Goal: Task Accomplishment & Management: Use online tool/utility

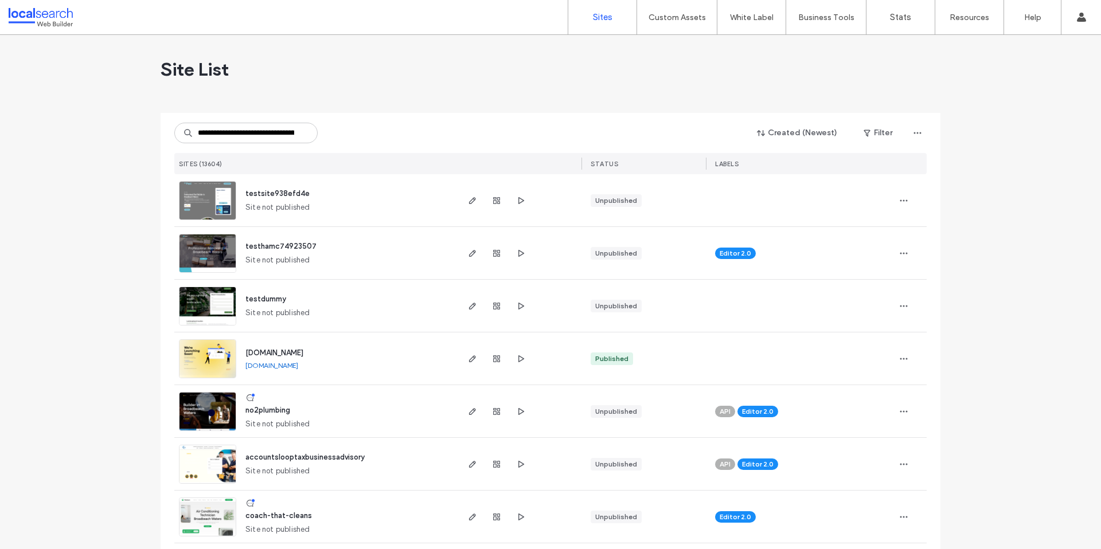
scroll to position [0, 56]
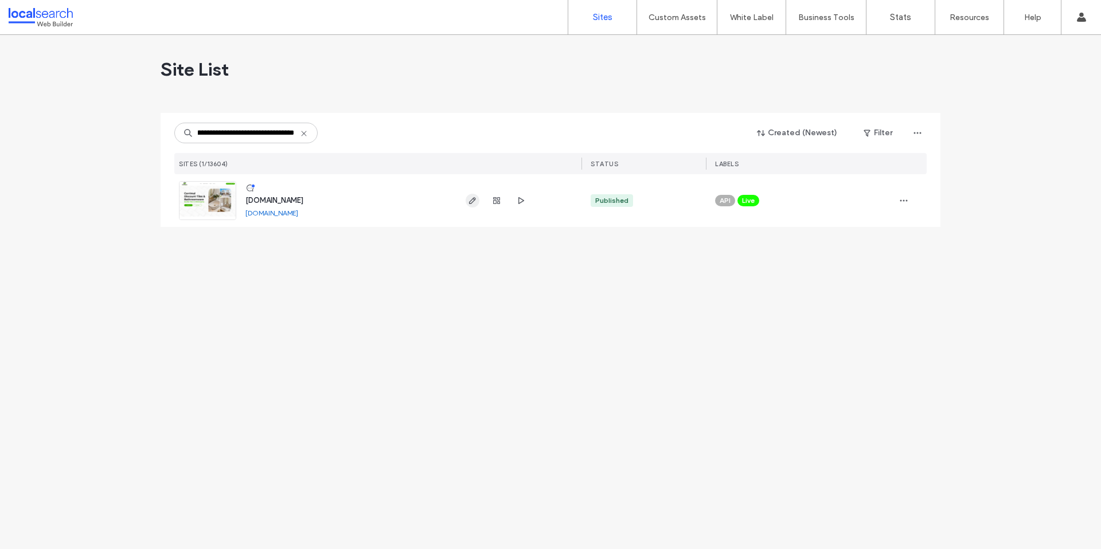
type input "**********"
click at [474, 202] on icon "button" at bounding box center [472, 200] width 9 height 9
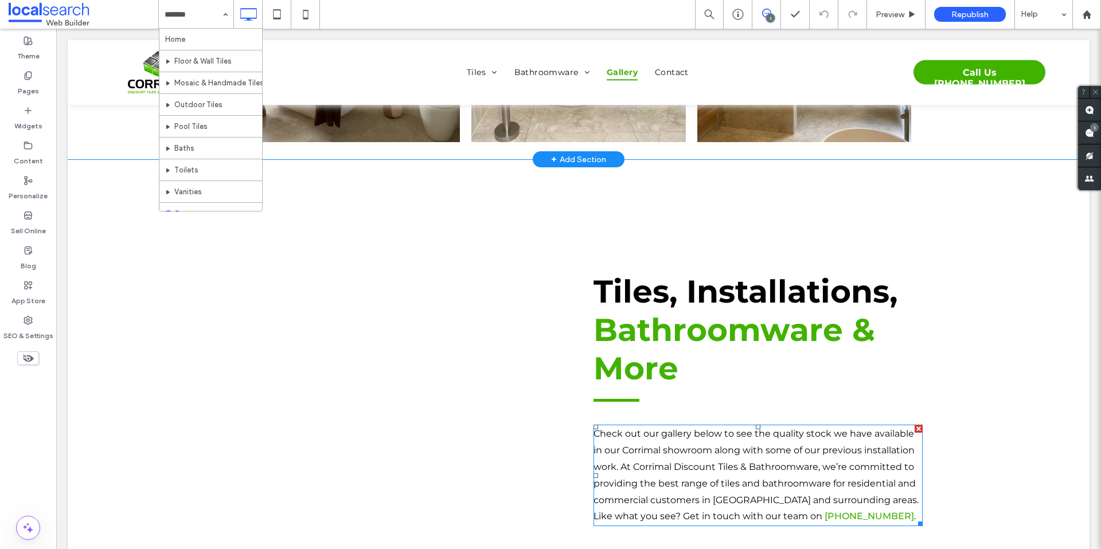
scroll to position [1354, 0]
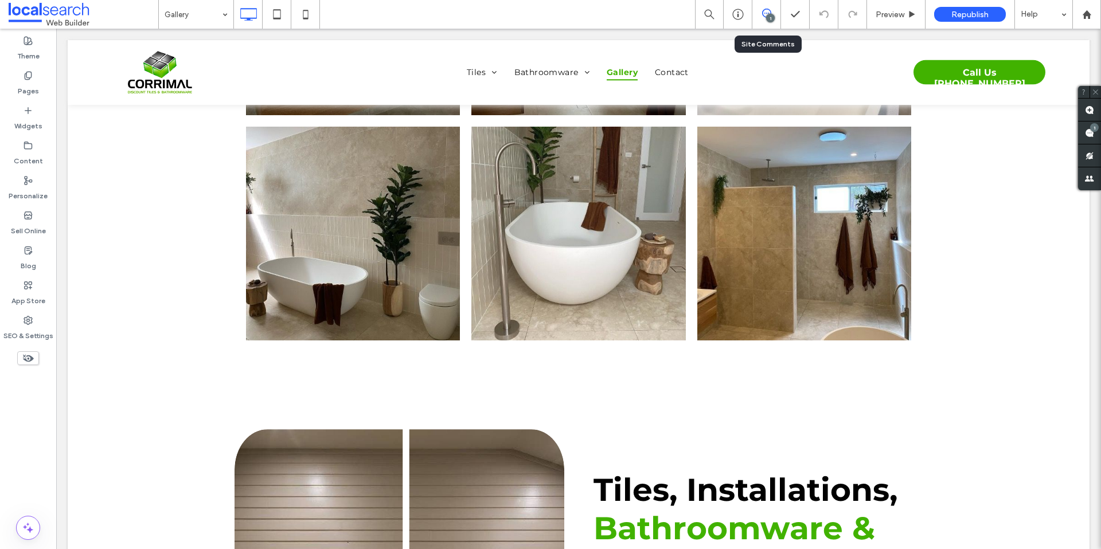
click at [756, 6] on div "1" at bounding box center [766, 14] width 29 height 29
click at [1087, 105] on icon at bounding box center [1089, 109] width 9 height 9
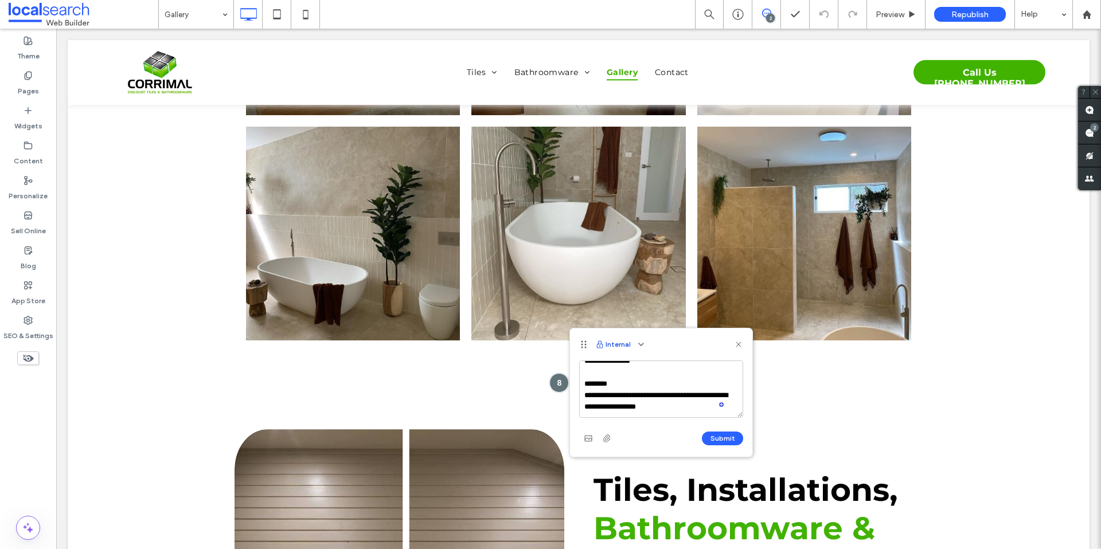
scroll to position [27, 0]
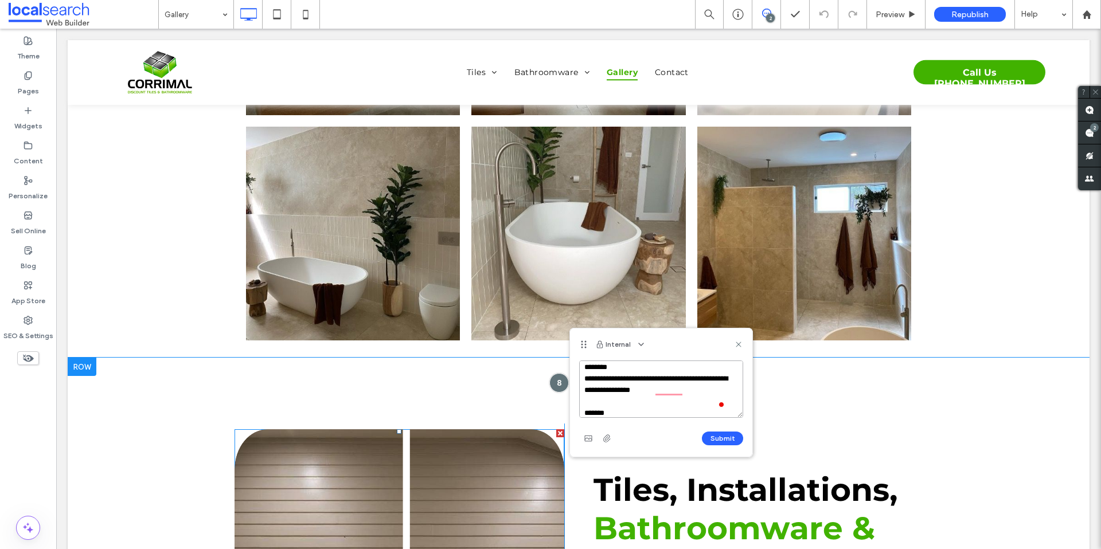
paste textarea "**********"
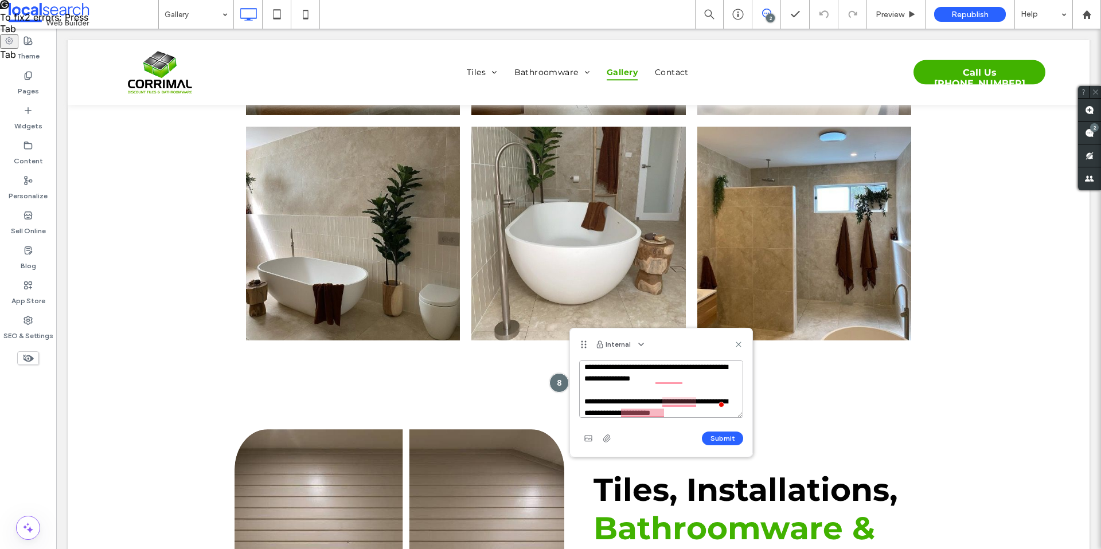
click at [637, 413] on textarea "**********" at bounding box center [661, 389] width 164 height 57
click at [643, 416] on textarea "**********" at bounding box center [661, 389] width 164 height 57
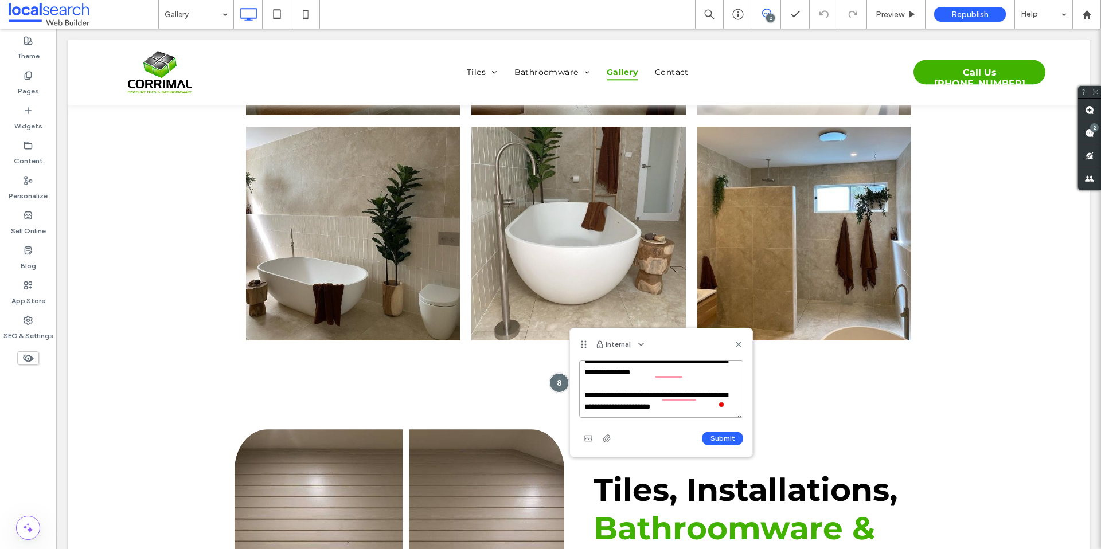
drag, startPoint x: 623, startPoint y: 413, endPoint x: 592, endPoint y: 404, distance: 32.5
click at [587, 409] on textarea "**********" at bounding box center [661, 389] width 164 height 57
click at [683, 421] on div "**********" at bounding box center [661, 404] width 164 height 87
click at [675, 407] on textarea "**********" at bounding box center [661, 389] width 164 height 57
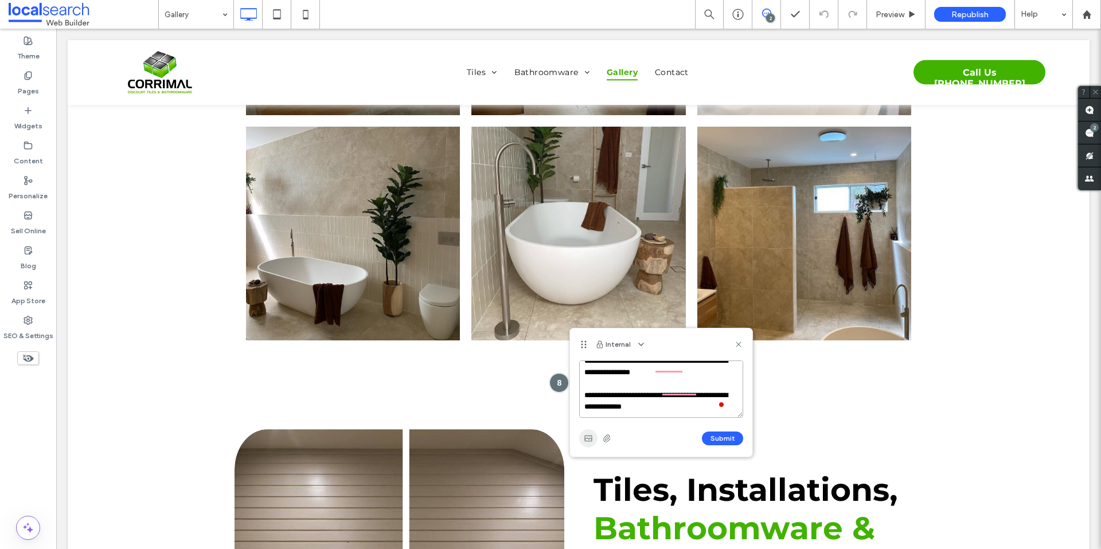
type textarea "**********"
click at [592, 437] on icon "button" at bounding box center [588, 438] width 9 height 9
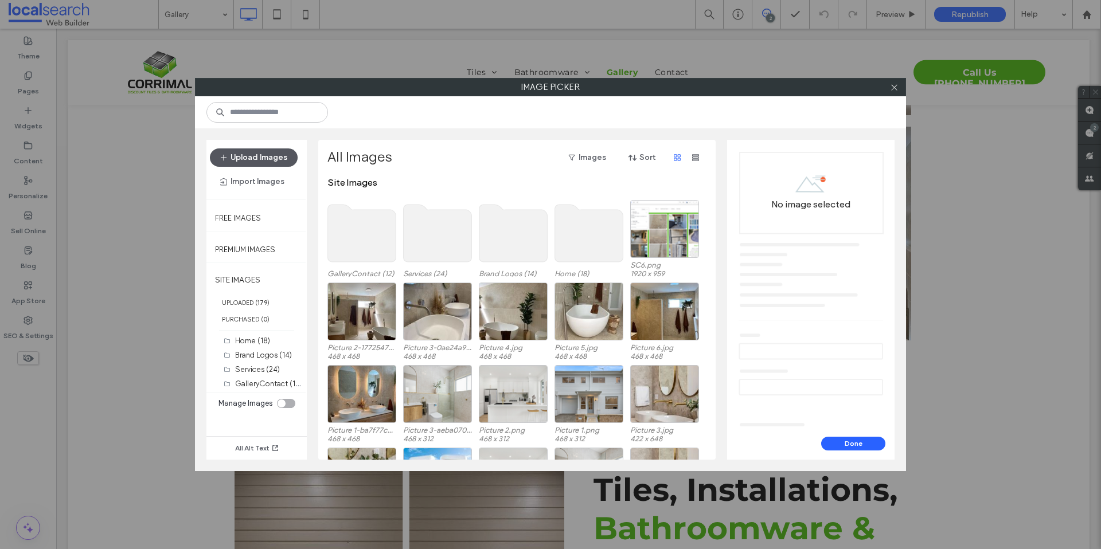
click at [276, 151] on button "Upload Images" at bounding box center [254, 157] width 88 height 18
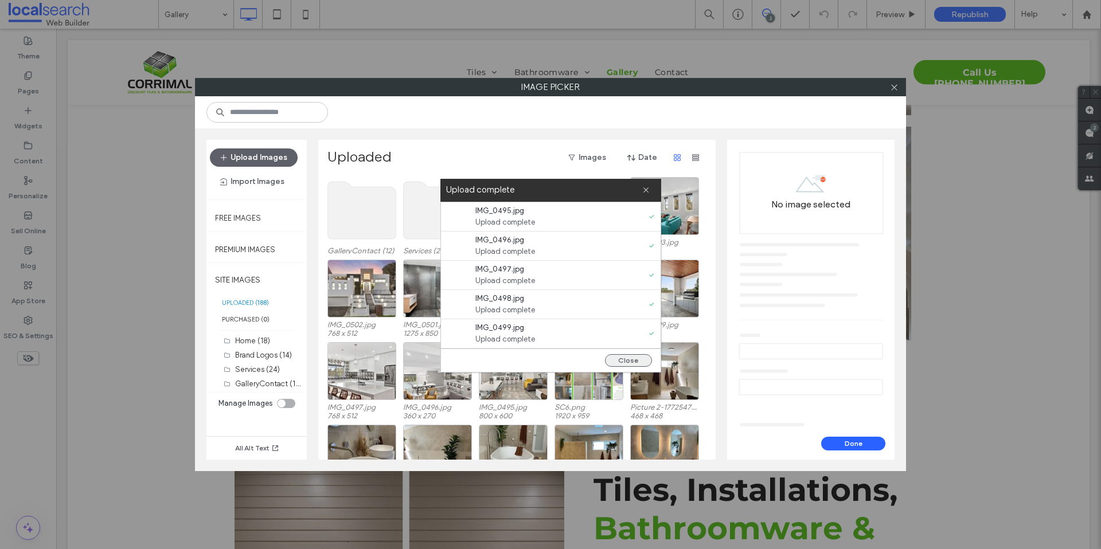
click at [625, 354] on button "Close" at bounding box center [628, 360] width 47 height 13
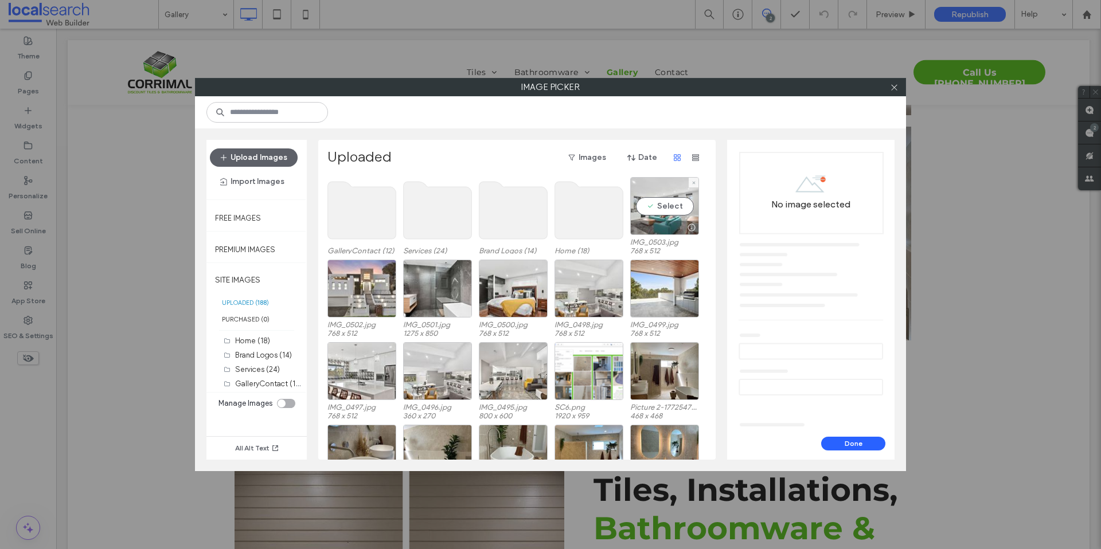
click at [671, 204] on div "Select" at bounding box center [664, 206] width 69 height 58
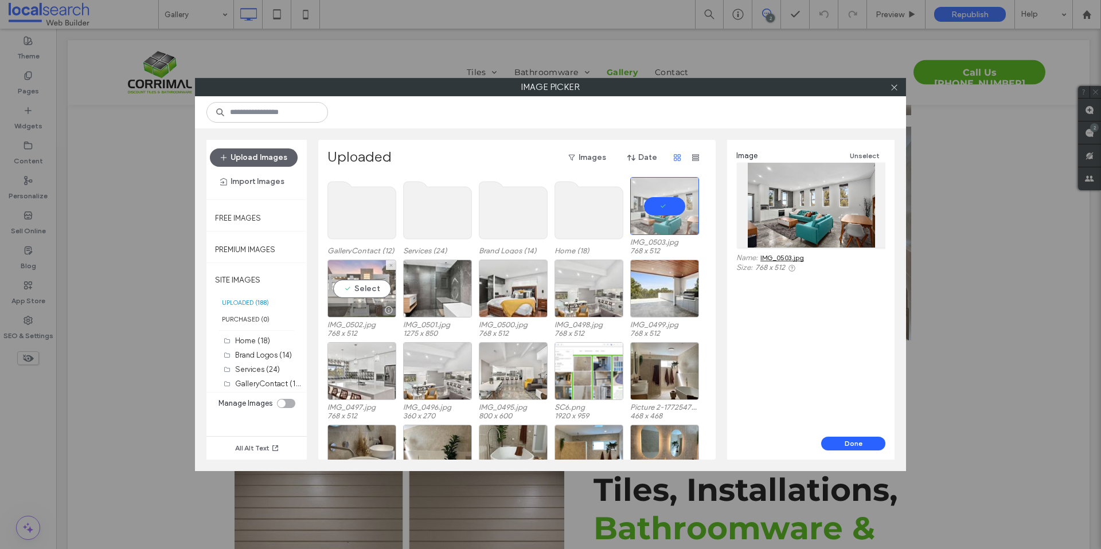
click at [354, 284] on div "Select" at bounding box center [361, 289] width 69 height 58
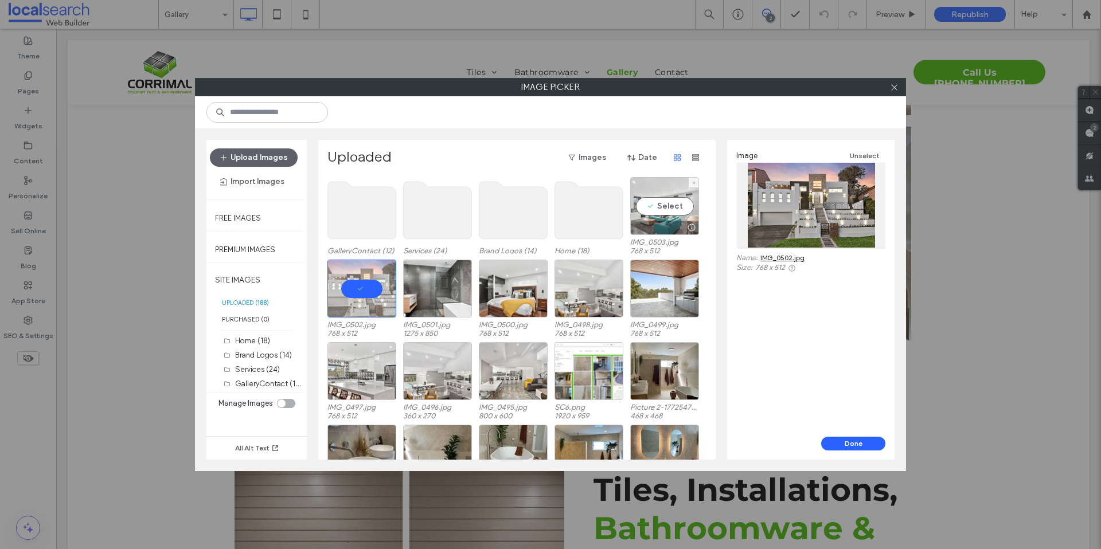
click at [674, 209] on div "Select" at bounding box center [664, 206] width 69 height 58
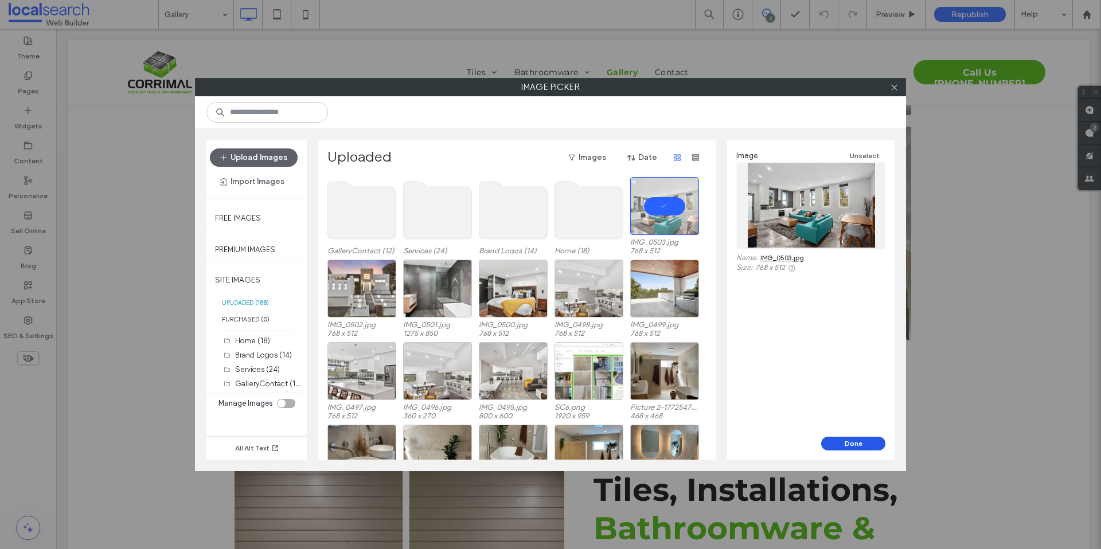
drag, startPoint x: 854, startPoint y: 440, endPoint x: 797, endPoint y: 411, distance: 63.6
click at [854, 440] on button "Done" at bounding box center [853, 444] width 64 height 14
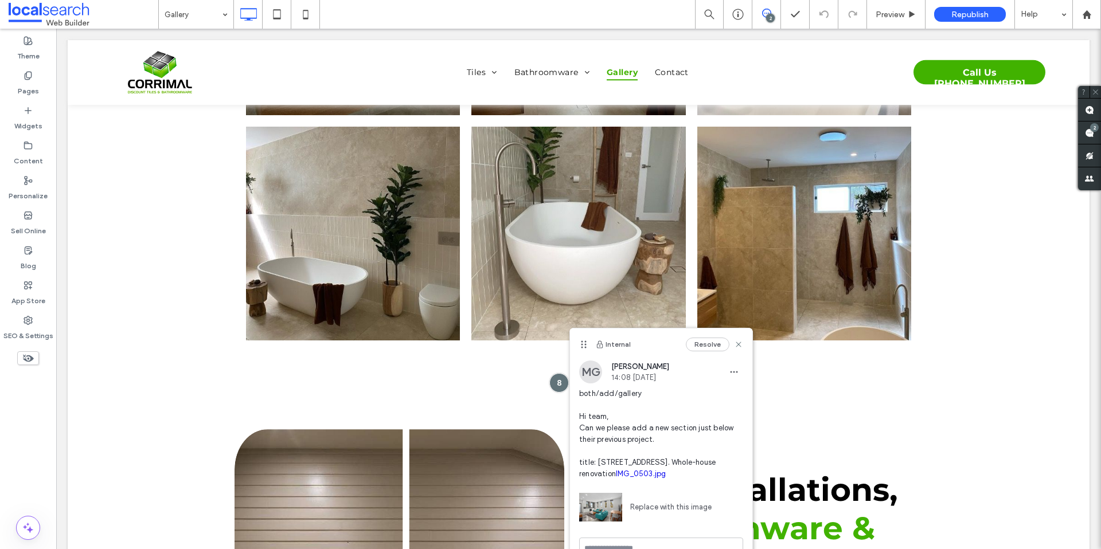
click at [733, 362] on div "MG Miya Galvin 14:08 Sep 16 2025" at bounding box center [661, 372] width 164 height 23
click at [731, 365] on span "button" at bounding box center [734, 372] width 18 height 18
click at [747, 386] on div "Edit Delete" at bounding box center [776, 413] width 103 height 54
click at [751, 394] on div "Edit" at bounding box center [776, 402] width 102 height 22
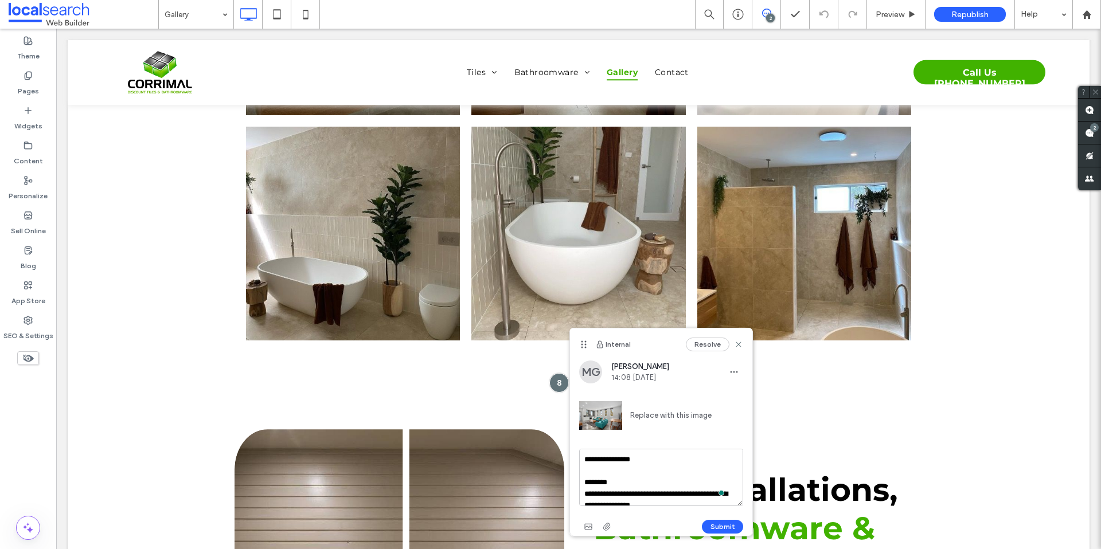
click at [578, 530] on div "**********" at bounding box center [661, 448] width 182 height 175
click at [591, 514] on div "**********" at bounding box center [661, 492] width 164 height 87
click at [590, 519] on span "button" at bounding box center [588, 527] width 18 height 18
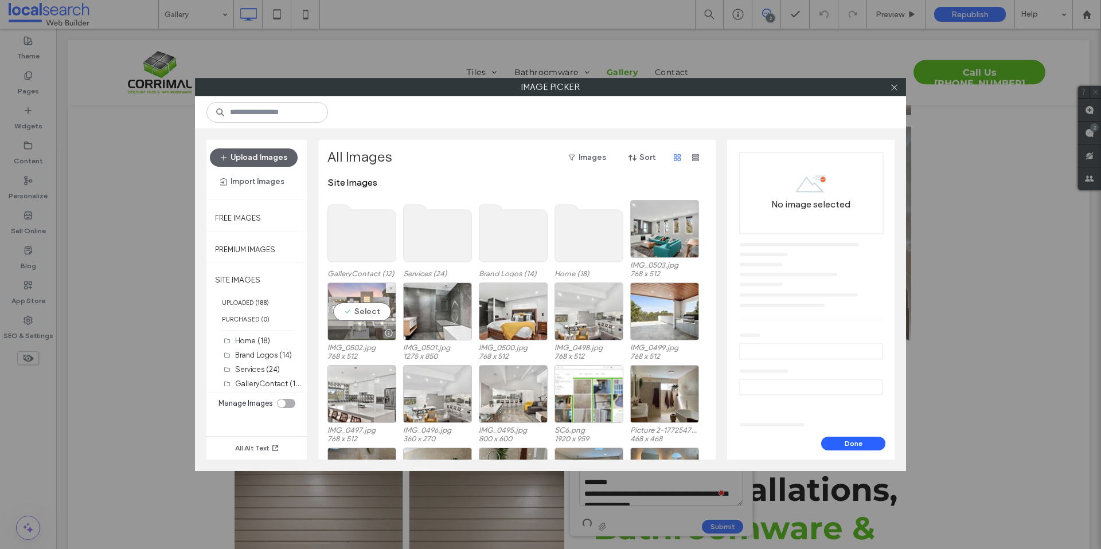
click at [353, 320] on div "Select" at bounding box center [361, 312] width 69 height 58
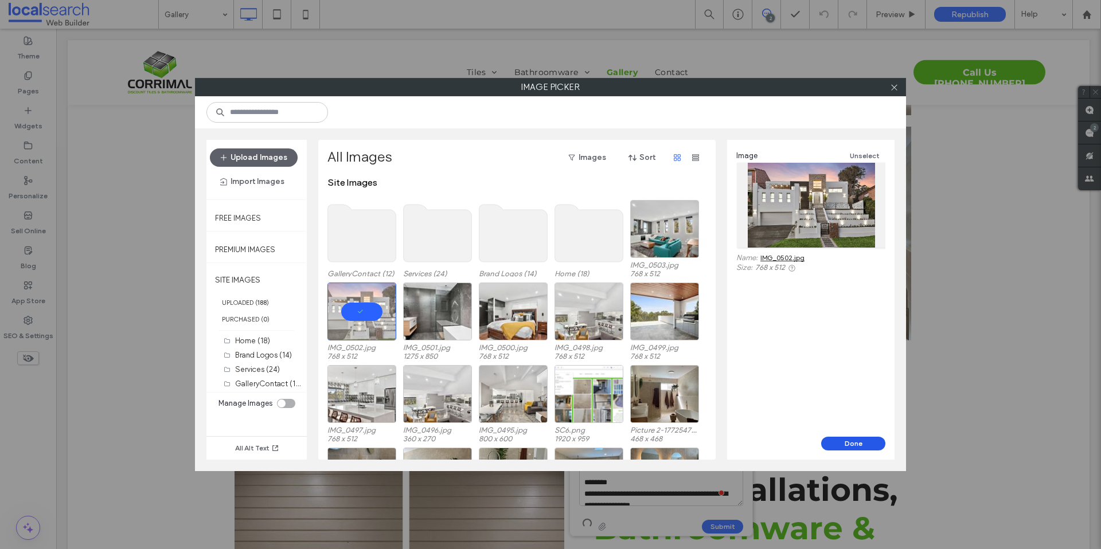
click at [855, 443] on button "Done" at bounding box center [853, 444] width 64 height 14
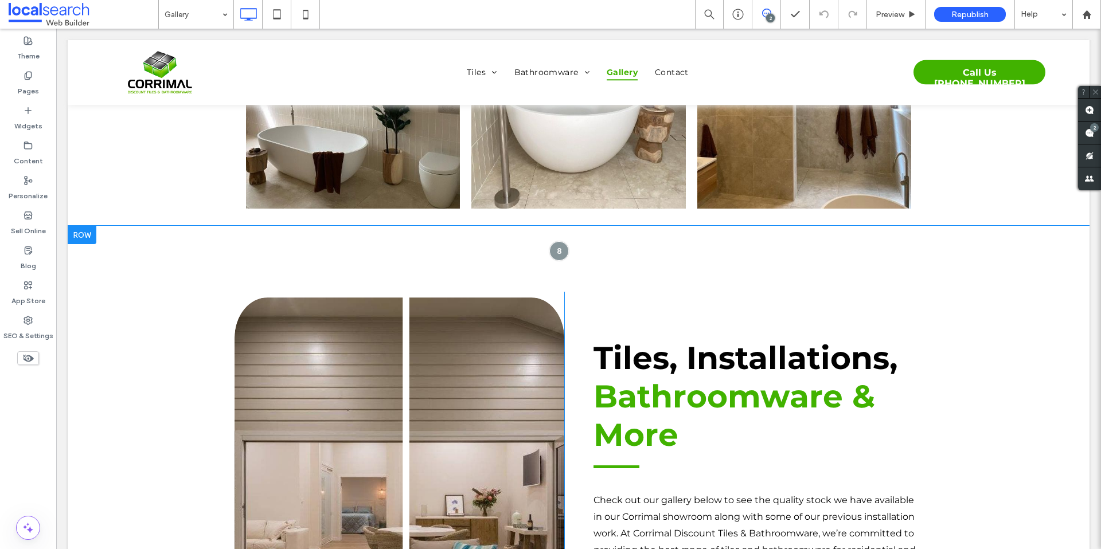
scroll to position [1546, 0]
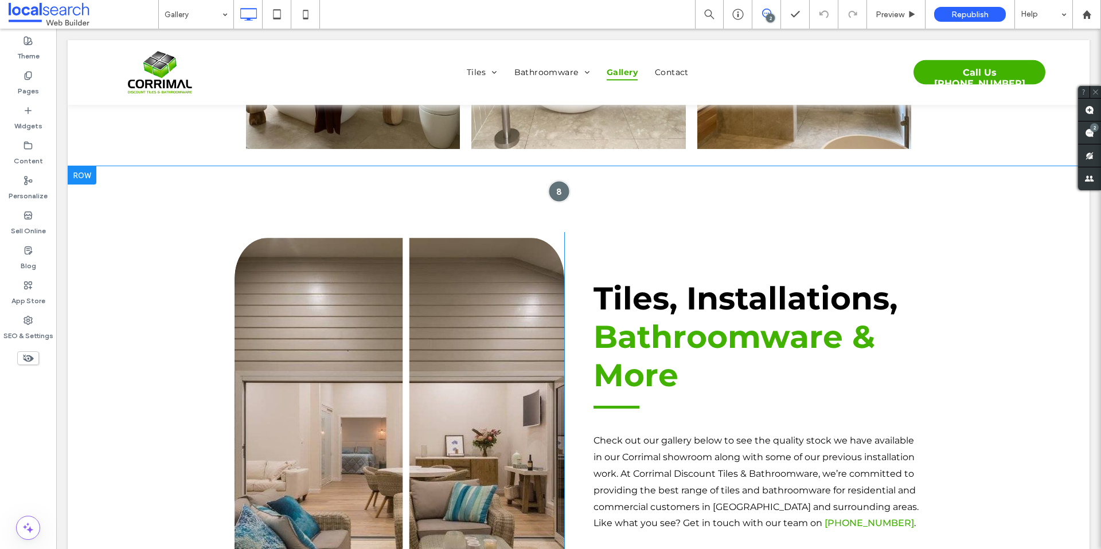
click at [554, 196] on div at bounding box center [559, 191] width 21 height 21
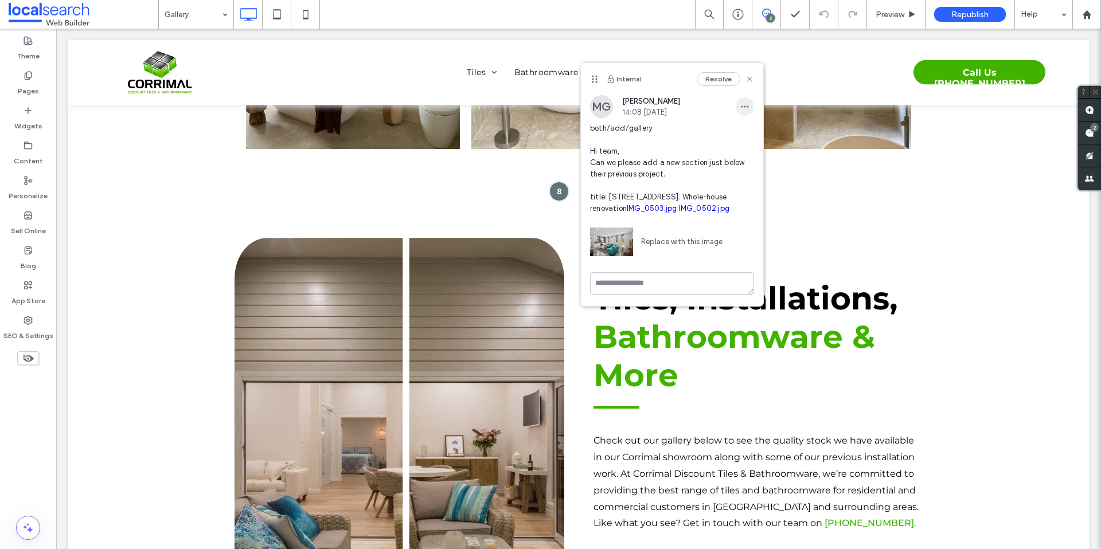
click at [753, 100] on span "button" at bounding box center [745, 106] width 18 height 18
click at [748, 140] on span "Edit" at bounding box center [752, 136] width 15 height 11
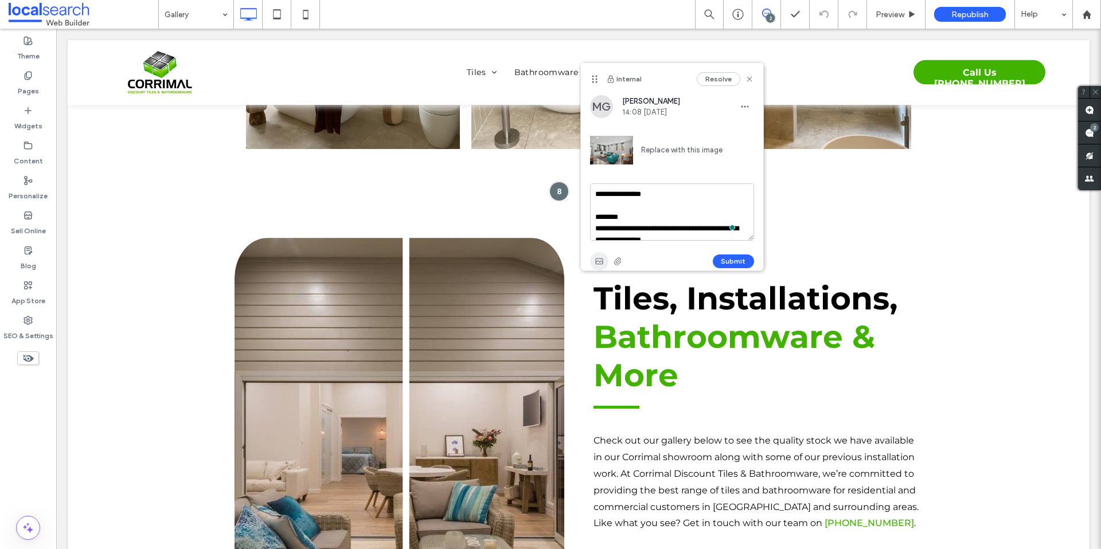
click at [592, 265] on span "button" at bounding box center [599, 261] width 18 height 18
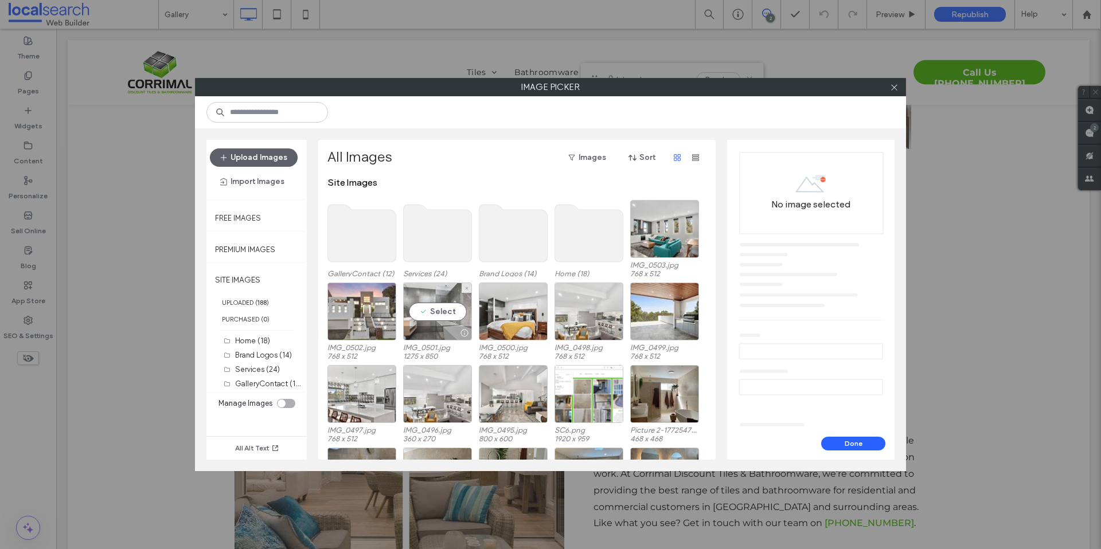
click at [449, 302] on div "Select" at bounding box center [437, 312] width 69 height 58
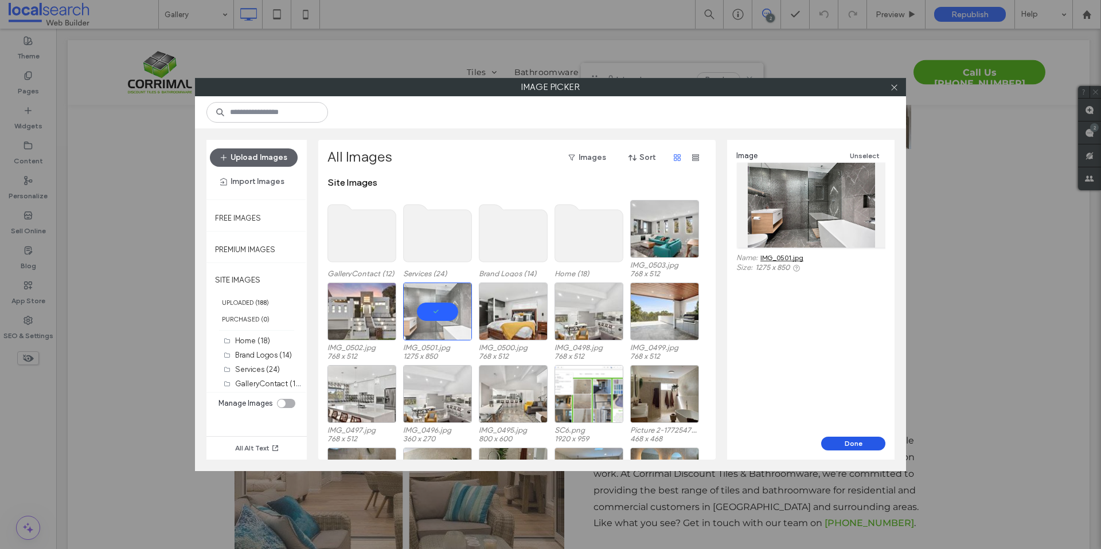
click at [869, 444] on button "Done" at bounding box center [853, 444] width 64 height 14
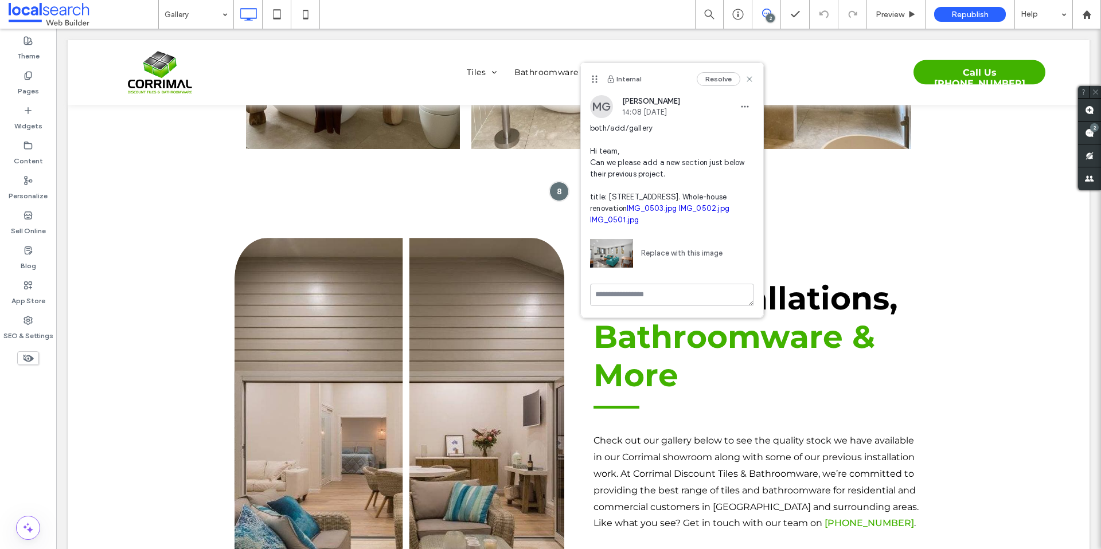
click at [758, 106] on div "MG Miya Galvin 14:08 Sep 16 2025 both/add/gallery Hi team, Can we please add a …" at bounding box center [672, 189] width 182 height 189
click at [748, 105] on icon "button" at bounding box center [744, 106] width 9 height 9
click at [749, 131] on span "Edit" at bounding box center [752, 136] width 15 height 11
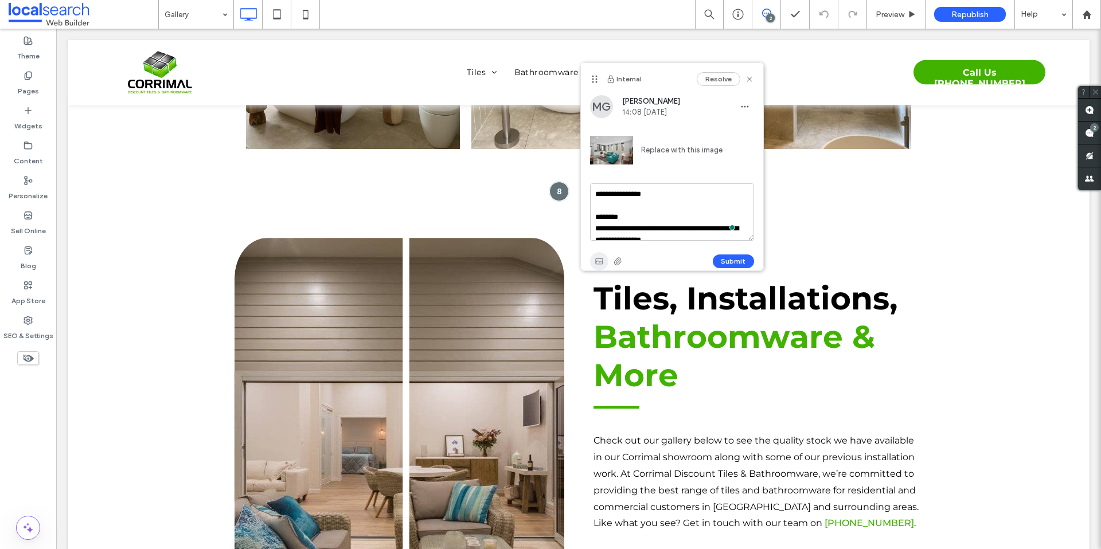
click at [597, 261] on icon "button" at bounding box center [599, 261] width 9 height 9
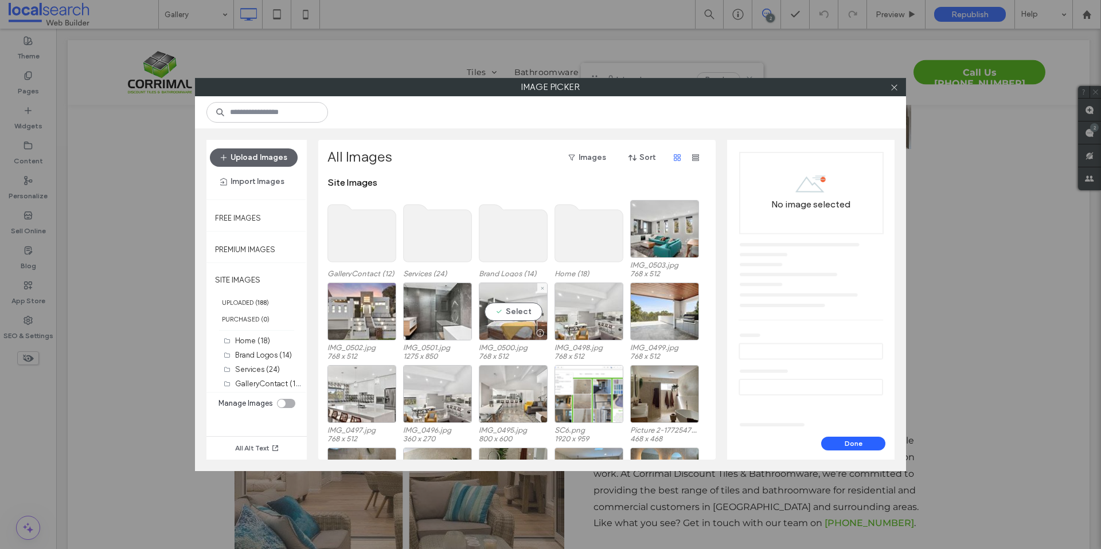
click at [511, 320] on div "Select" at bounding box center [513, 312] width 69 height 58
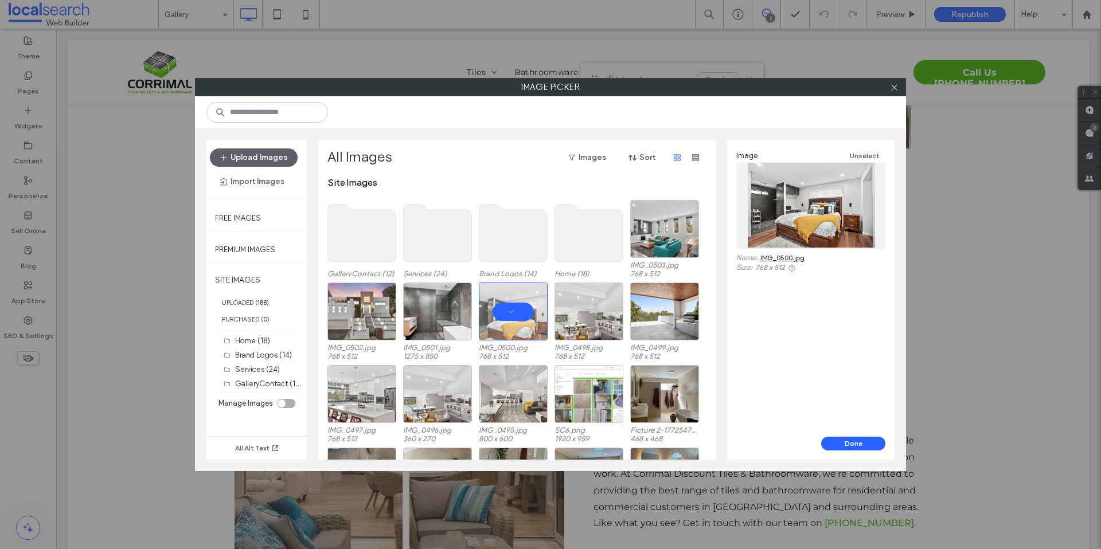
drag, startPoint x: 769, startPoint y: 401, endPoint x: 830, endPoint y: 433, distance: 69.2
click at [843, 444] on button "Done" at bounding box center [853, 444] width 64 height 14
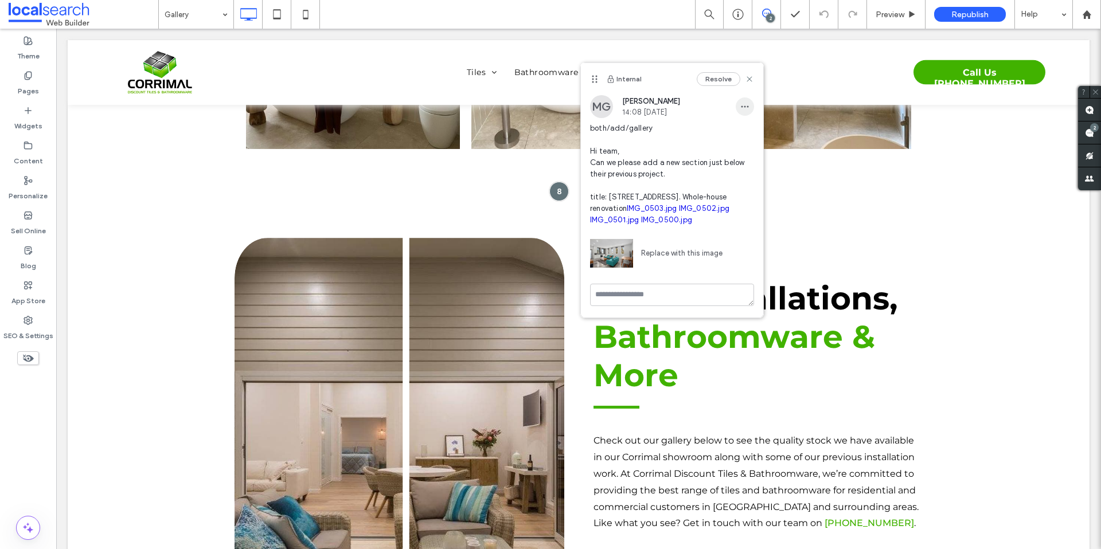
click at [736, 114] on span "button" at bounding box center [745, 106] width 18 height 18
click at [728, 138] on div "Edit" at bounding box center [779, 137] width 102 height 22
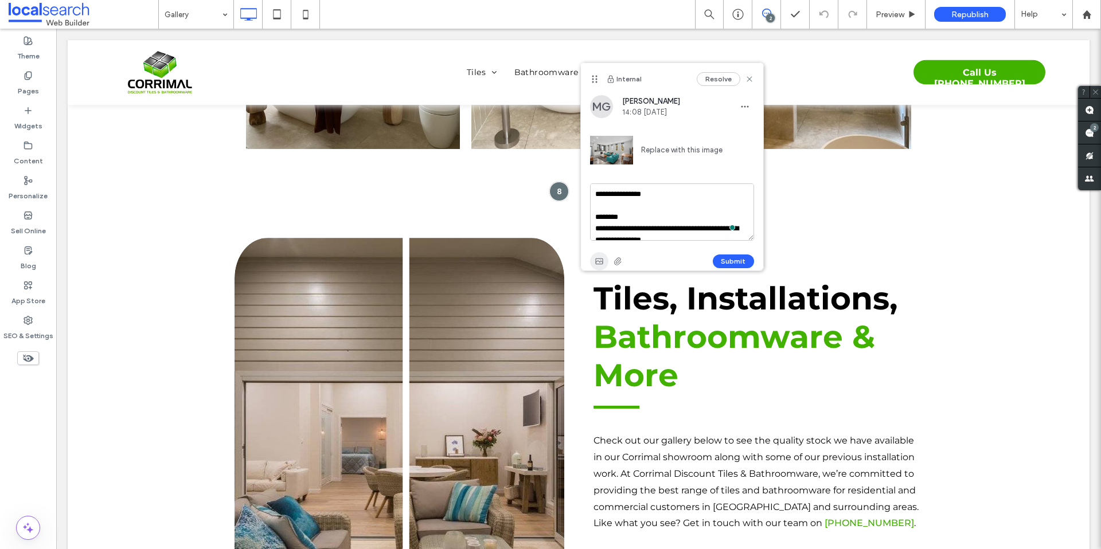
click at [591, 256] on span "button" at bounding box center [599, 261] width 18 height 18
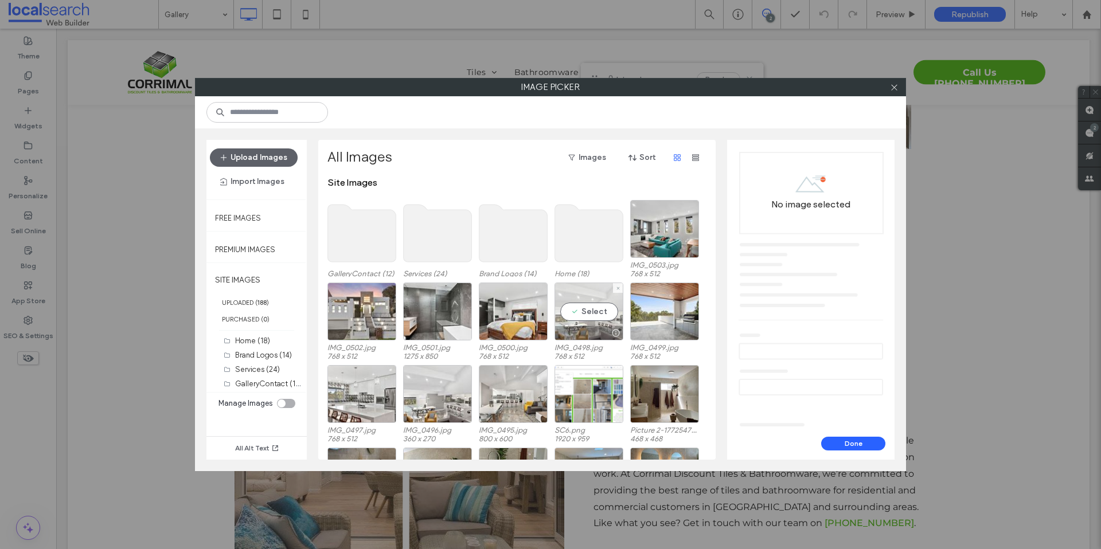
click at [582, 322] on div "Select" at bounding box center [588, 312] width 69 height 58
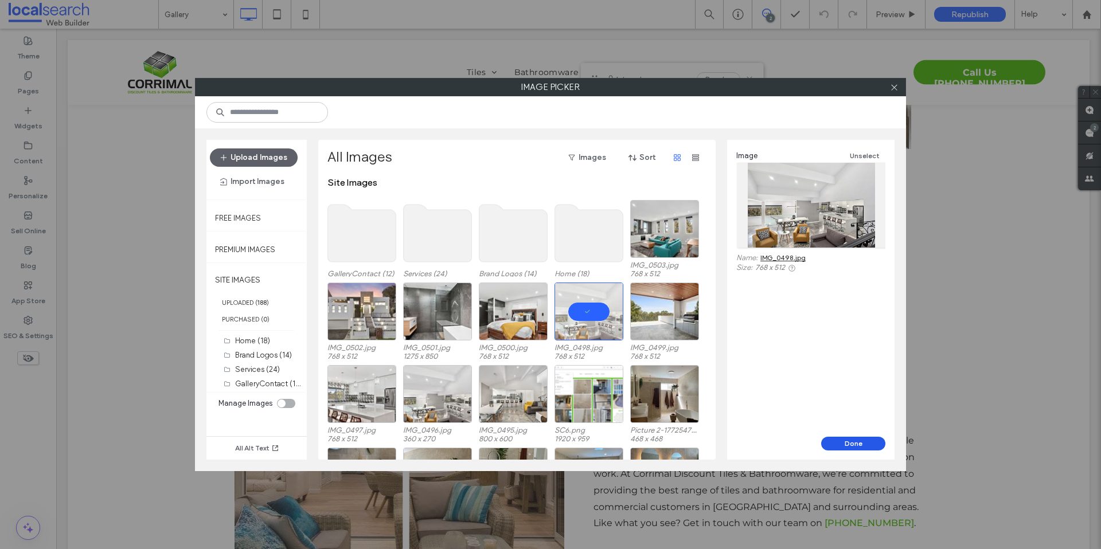
click at [854, 438] on button "Done" at bounding box center [853, 444] width 64 height 14
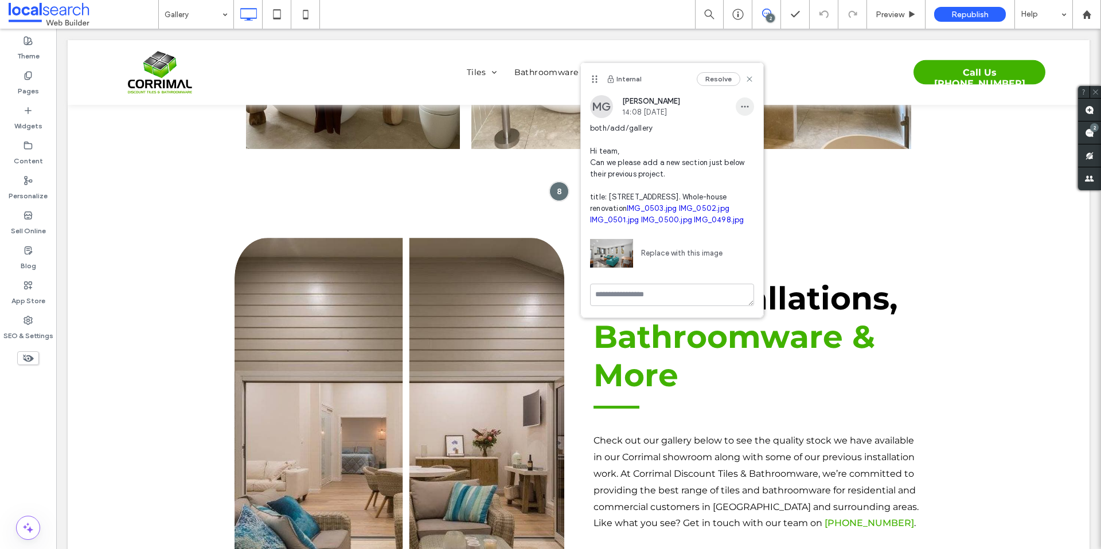
click at [736, 107] on span "button" at bounding box center [745, 106] width 18 height 18
click at [733, 143] on div "Edit" at bounding box center [779, 137] width 102 height 22
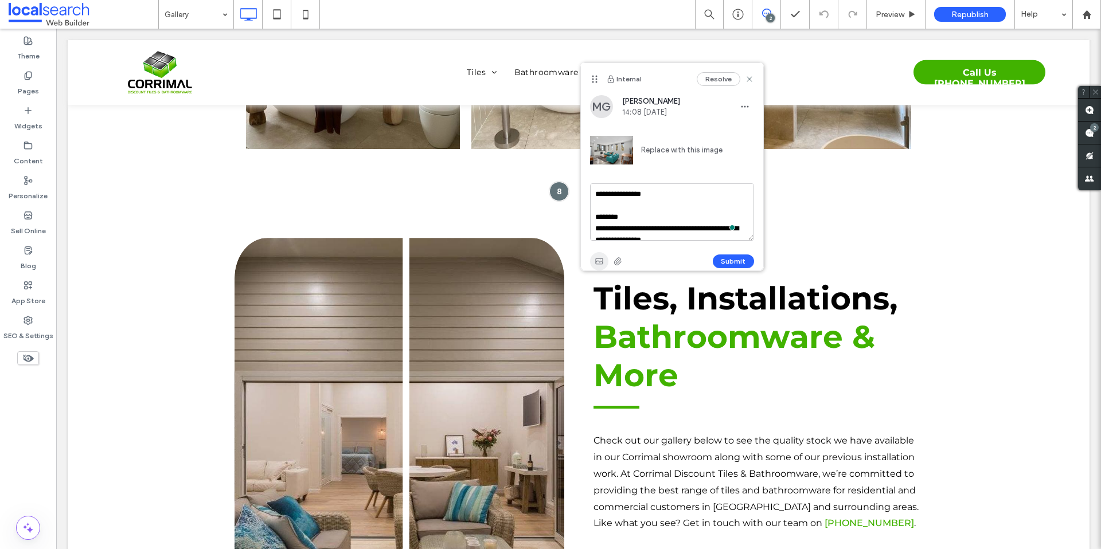
click at [595, 261] on icon "button" at bounding box center [599, 261] width 9 height 9
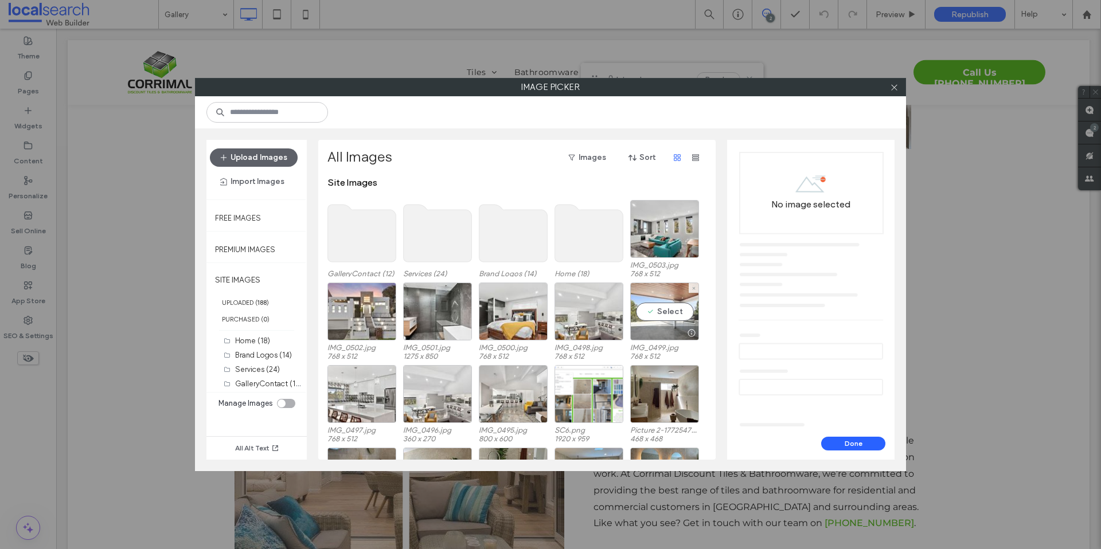
click at [655, 323] on div "Select" at bounding box center [664, 312] width 69 height 58
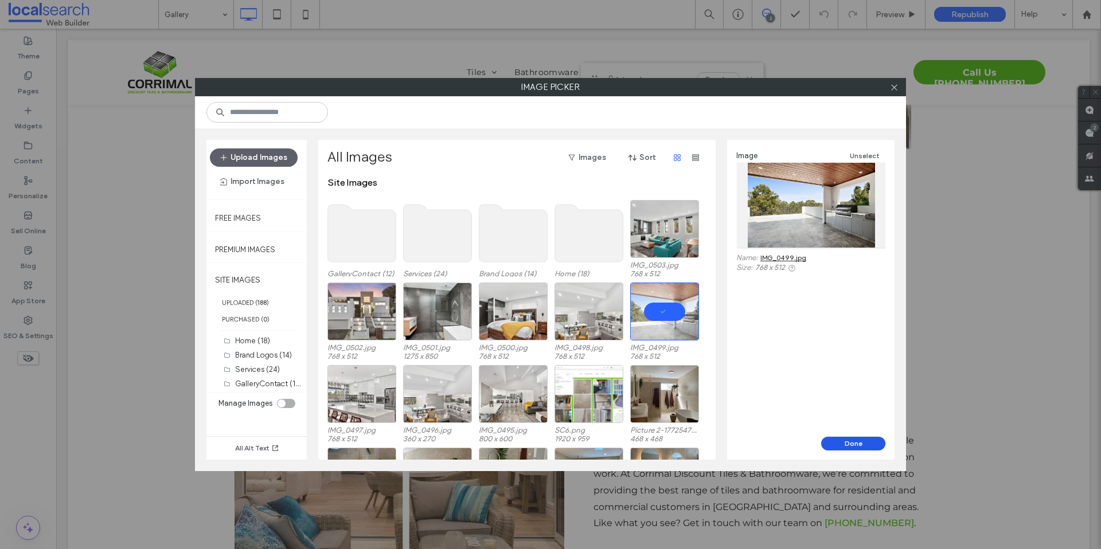
click at [844, 447] on button "Done" at bounding box center [853, 444] width 64 height 14
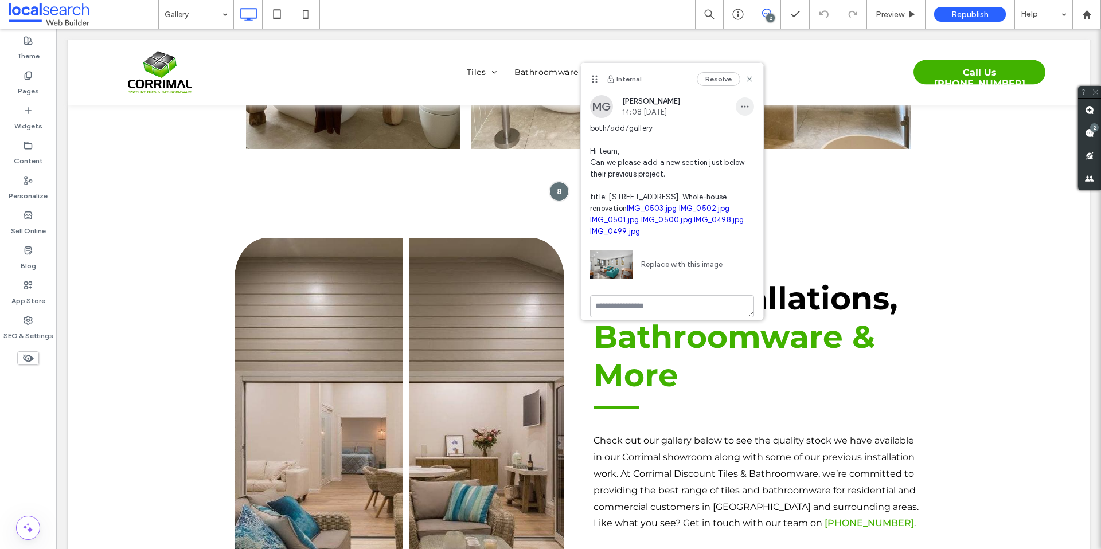
drag, startPoint x: 737, startPoint y: 101, endPoint x: 732, endPoint y: 112, distance: 12.6
click at [737, 101] on span "button" at bounding box center [745, 106] width 18 height 18
click at [732, 139] on div "Edit" at bounding box center [779, 137] width 102 height 22
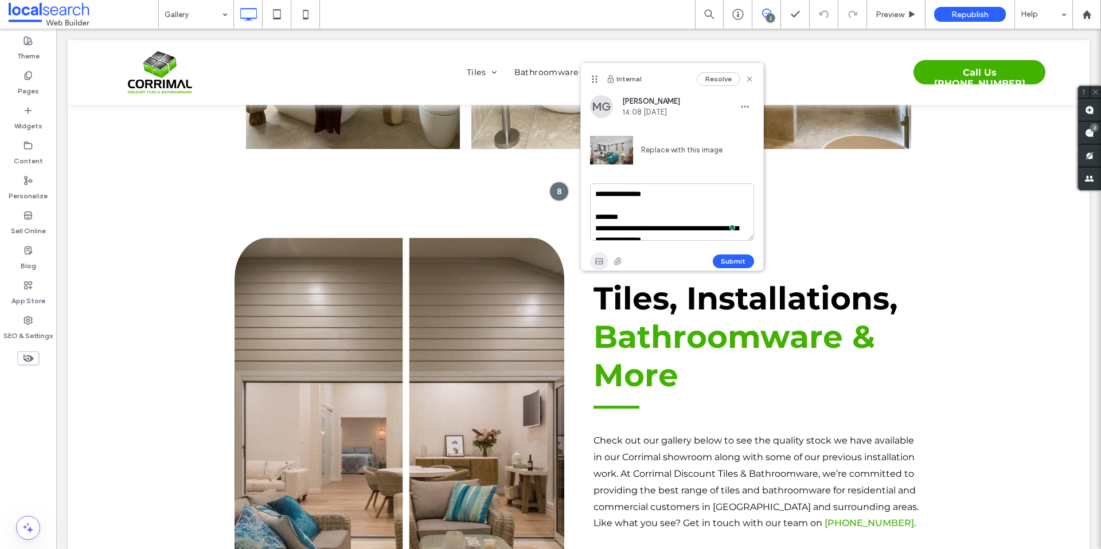
click at [599, 257] on icon "button" at bounding box center [599, 261] width 9 height 9
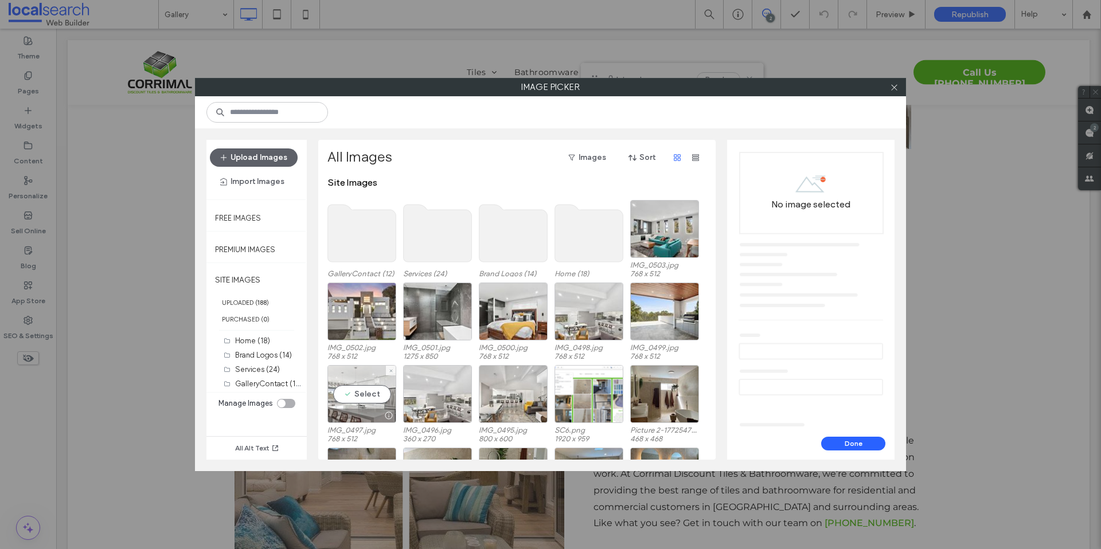
click at [363, 397] on div "Select" at bounding box center [361, 394] width 69 height 58
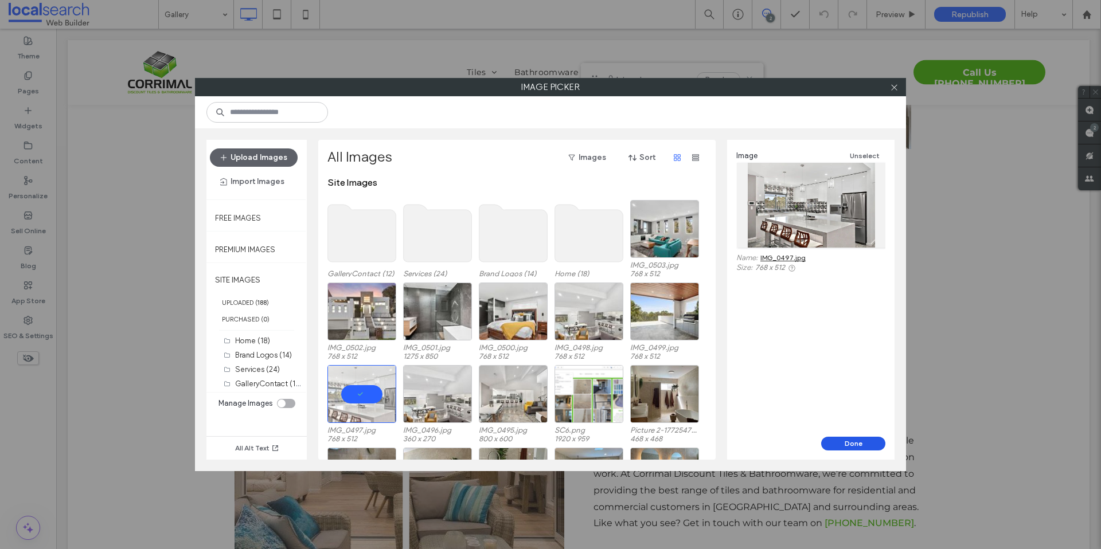
drag, startPoint x: 857, startPoint y: 441, endPoint x: 756, endPoint y: 377, distance: 119.6
click at [857, 441] on button "Done" at bounding box center [853, 444] width 64 height 14
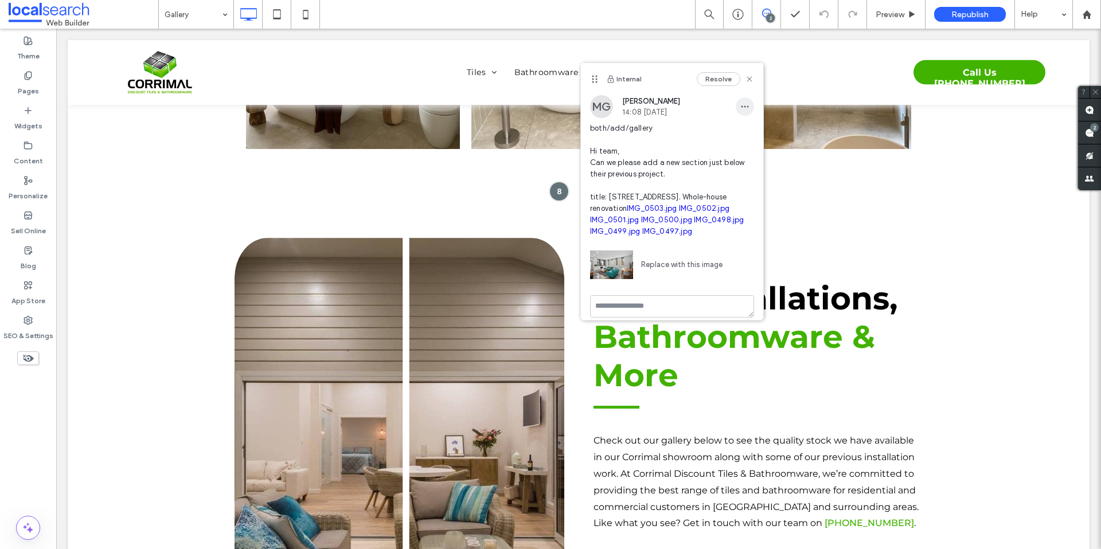
click at [736, 112] on span "button" at bounding box center [745, 106] width 18 height 18
click at [728, 143] on div "Edit" at bounding box center [779, 137] width 102 height 22
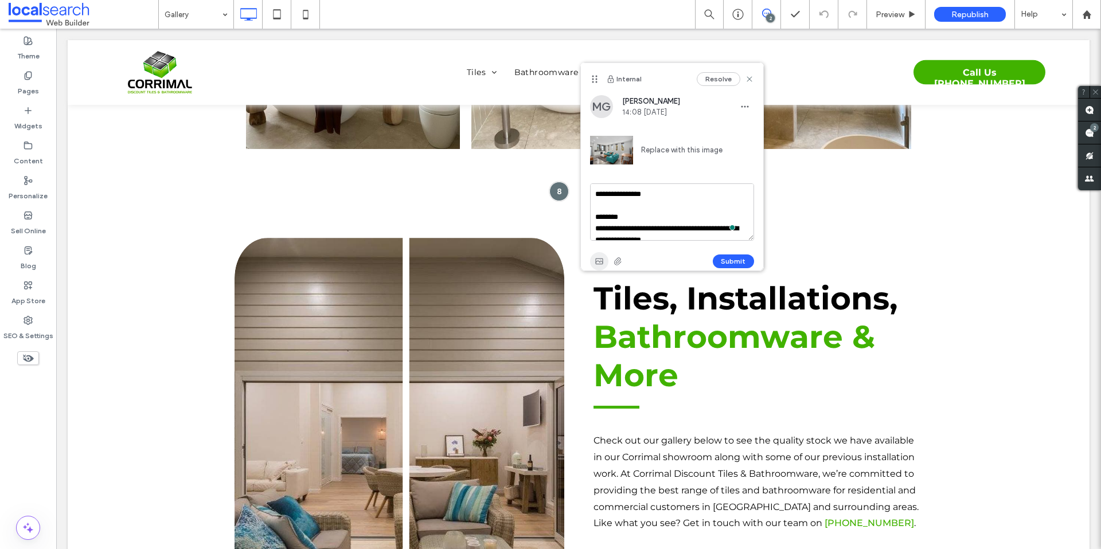
click at [596, 257] on icon "button" at bounding box center [599, 261] width 9 height 9
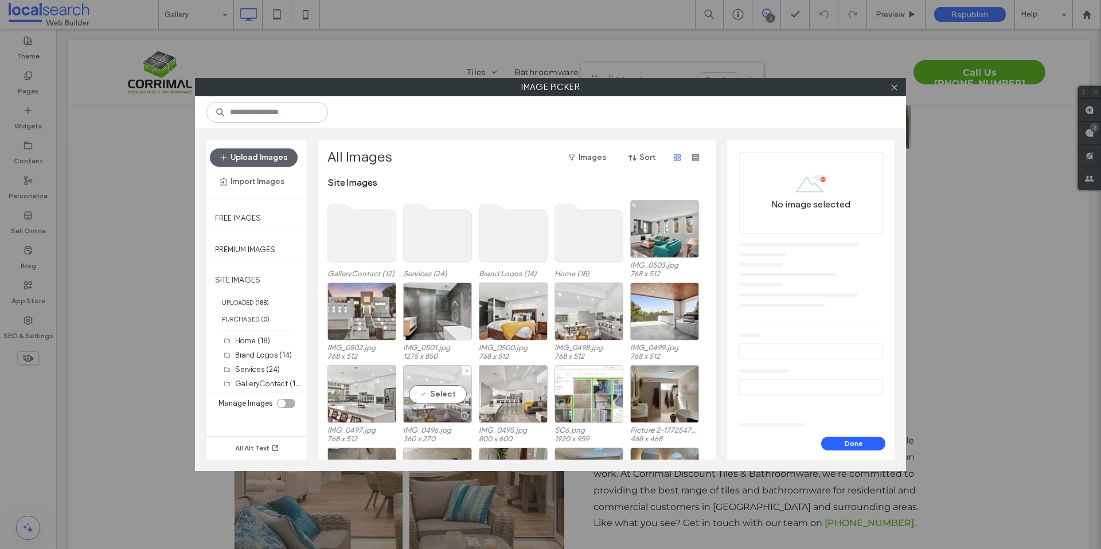
click at [443, 404] on div "Select" at bounding box center [437, 394] width 69 height 58
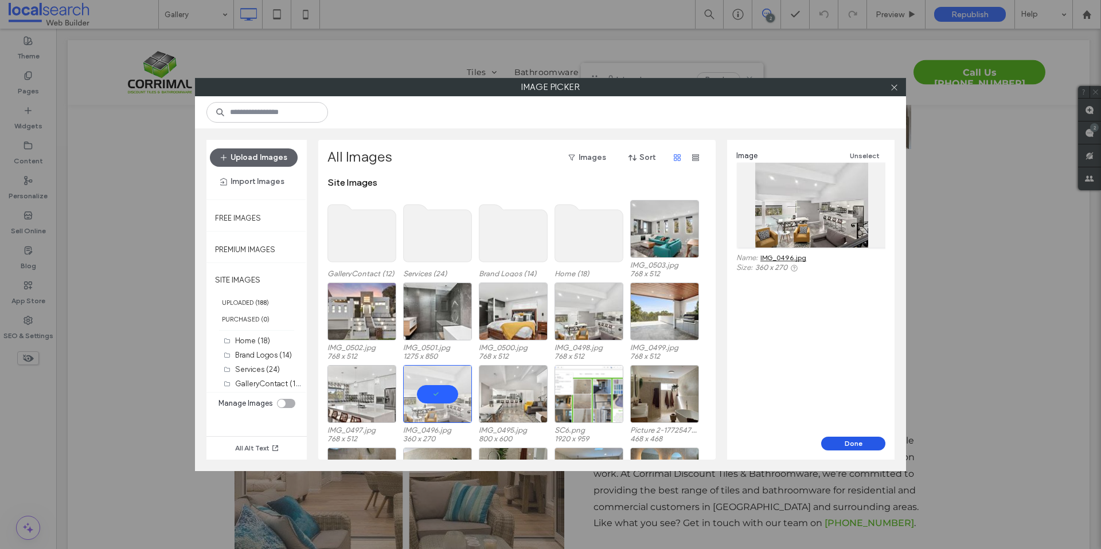
click at [863, 443] on button "Done" at bounding box center [853, 444] width 64 height 14
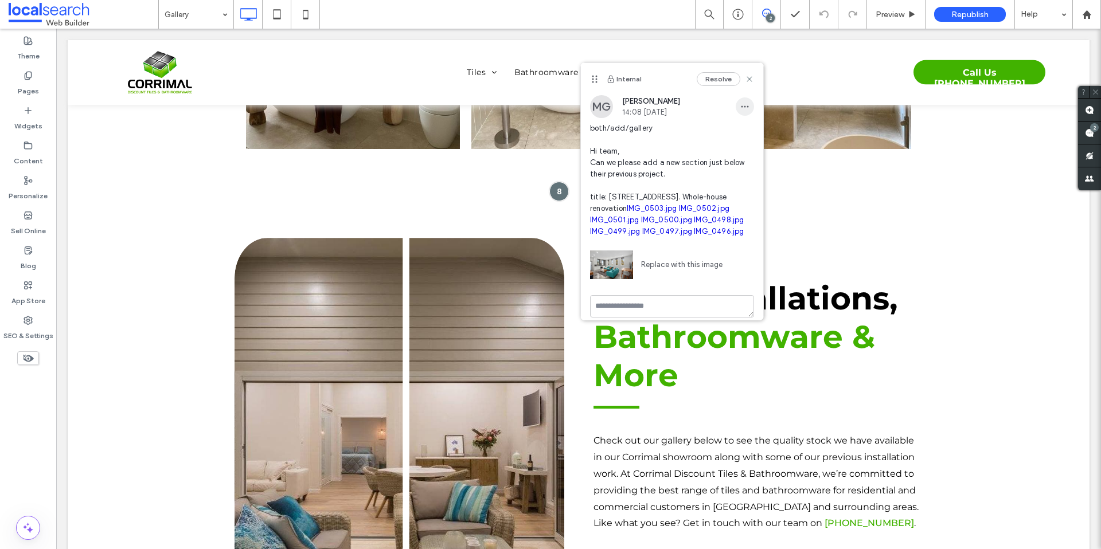
click at [741, 106] on use "button" at bounding box center [744, 107] width 7 height 2
click at [737, 140] on span "Edit" at bounding box center [744, 136] width 15 height 11
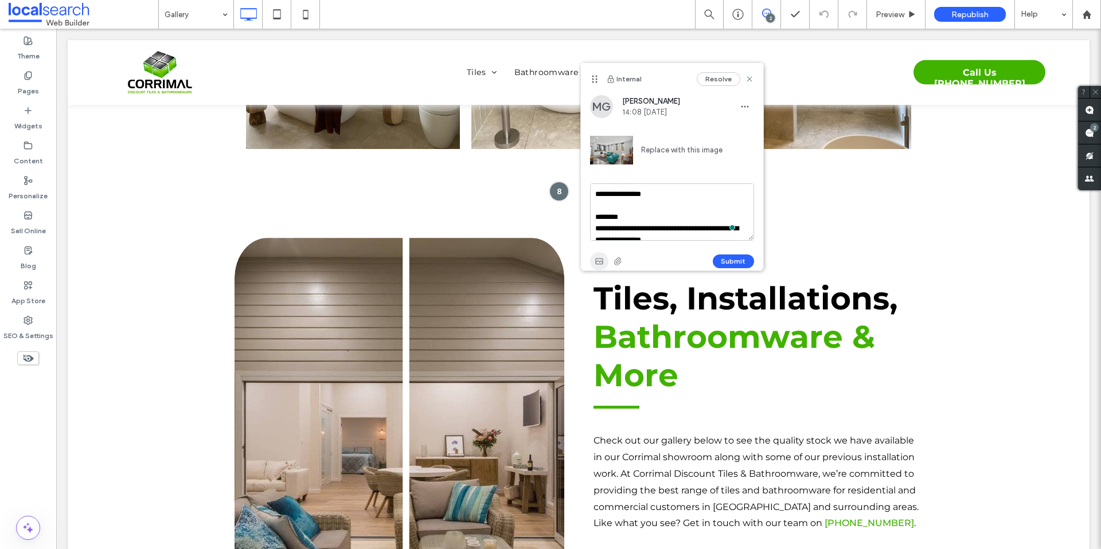
click at [595, 265] on icon "button" at bounding box center [599, 261] width 9 height 9
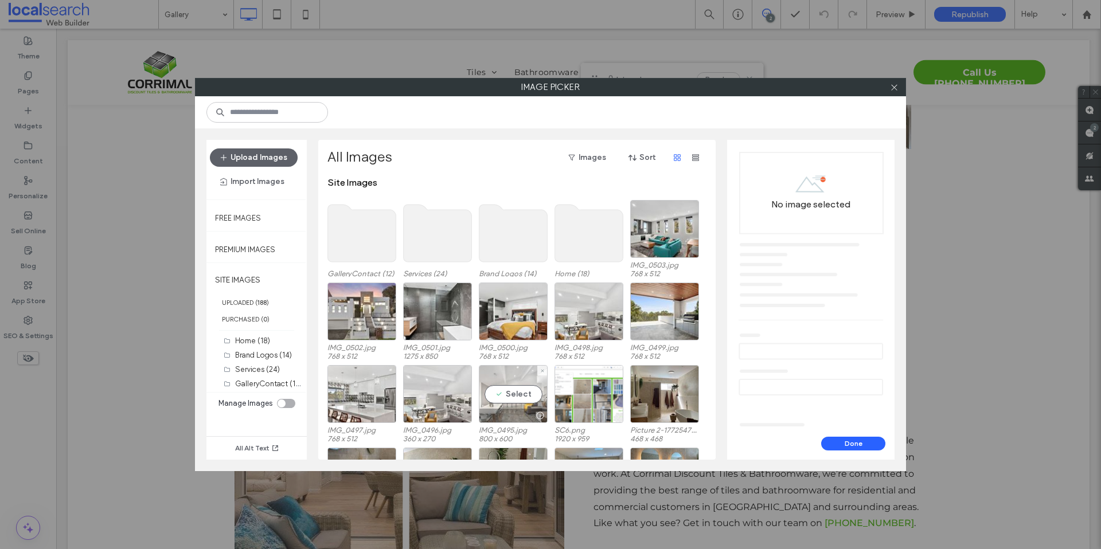
click at [513, 401] on div "Select" at bounding box center [513, 394] width 69 height 58
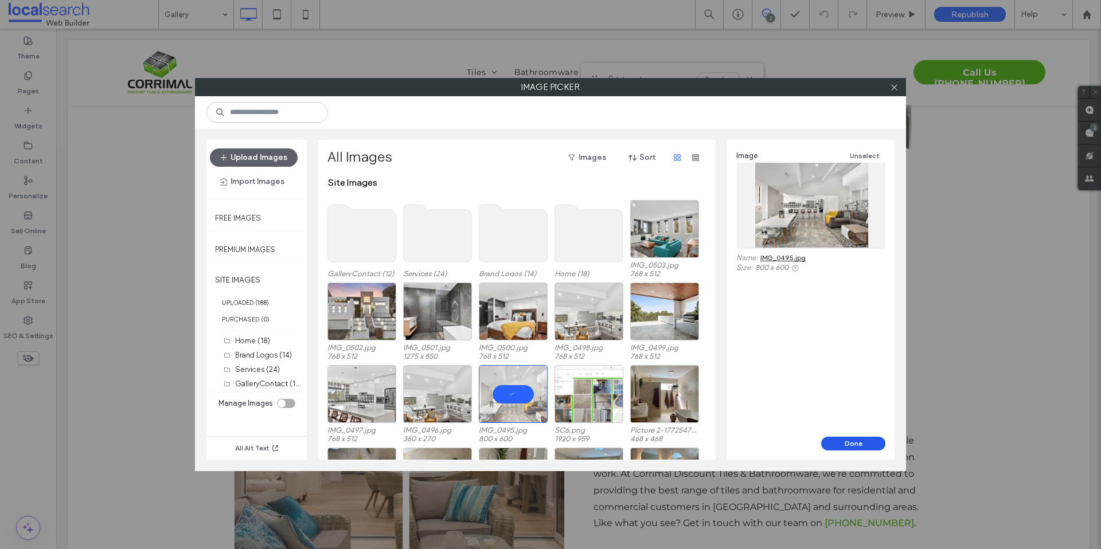
click at [836, 448] on button "Done" at bounding box center [853, 444] width 64 height 14
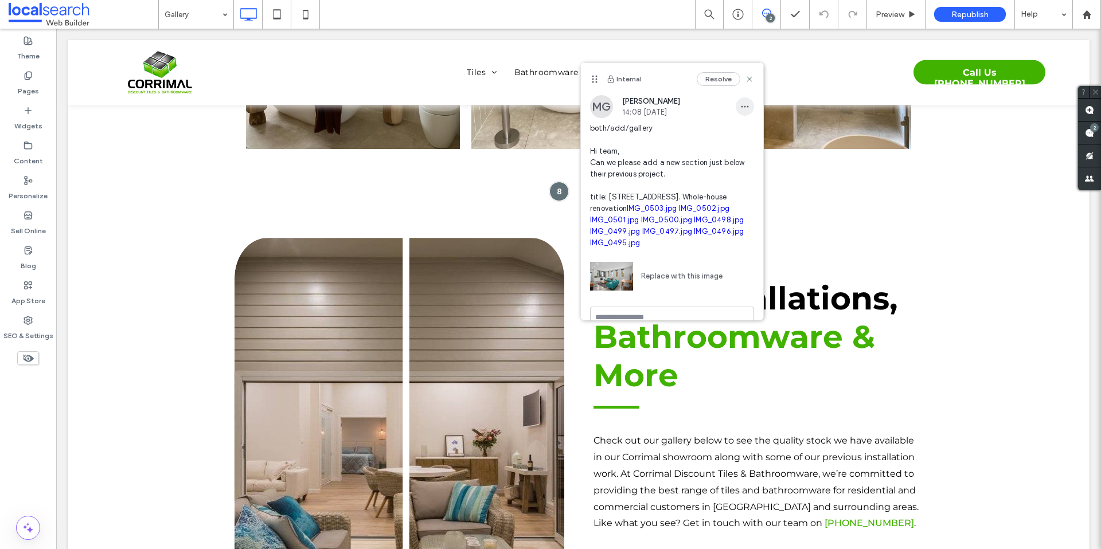
click at [736, 111] on span "button" at bounding box center [745, 106] width 18 height 18
click at [737, 146] on div "Edit" at bounding box center [779, 137] width 102 height 22
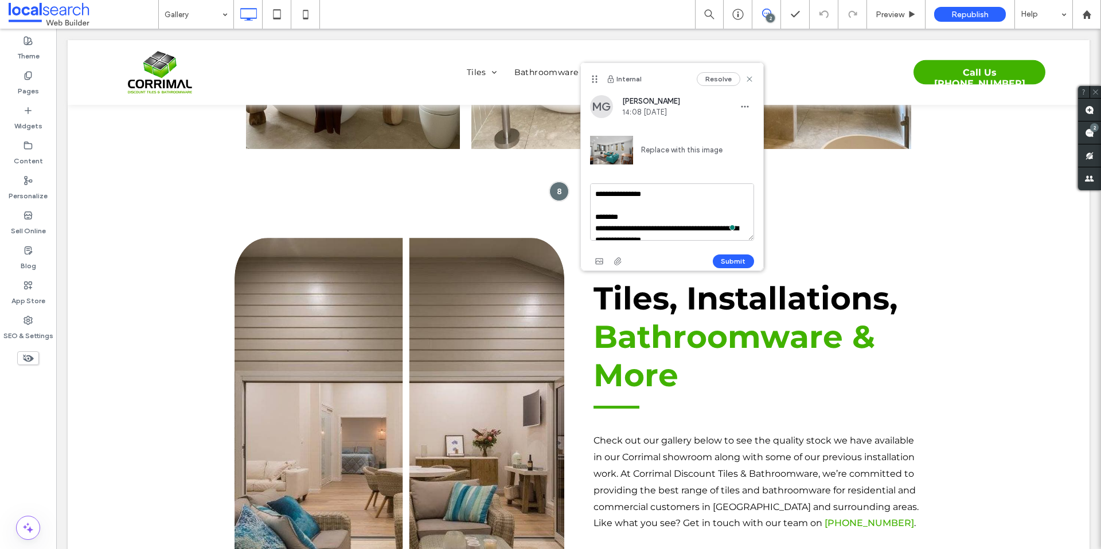
click at [652, 207] on textarea "**********" at bounding box center [672, 211] width 164 height 57
type textarea "**********"
click at [730, 261] on button "Submit" at bounding box center [733, 262] width 41 height 14
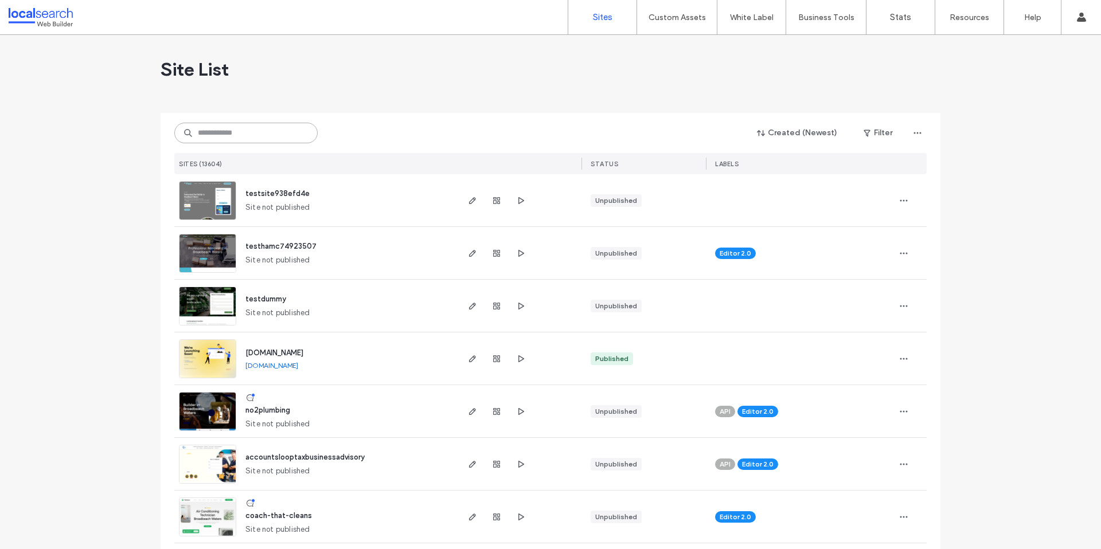
click at [267, 132] on input at bounding box center [245, 133] width 143 height 21
paste input "**********"
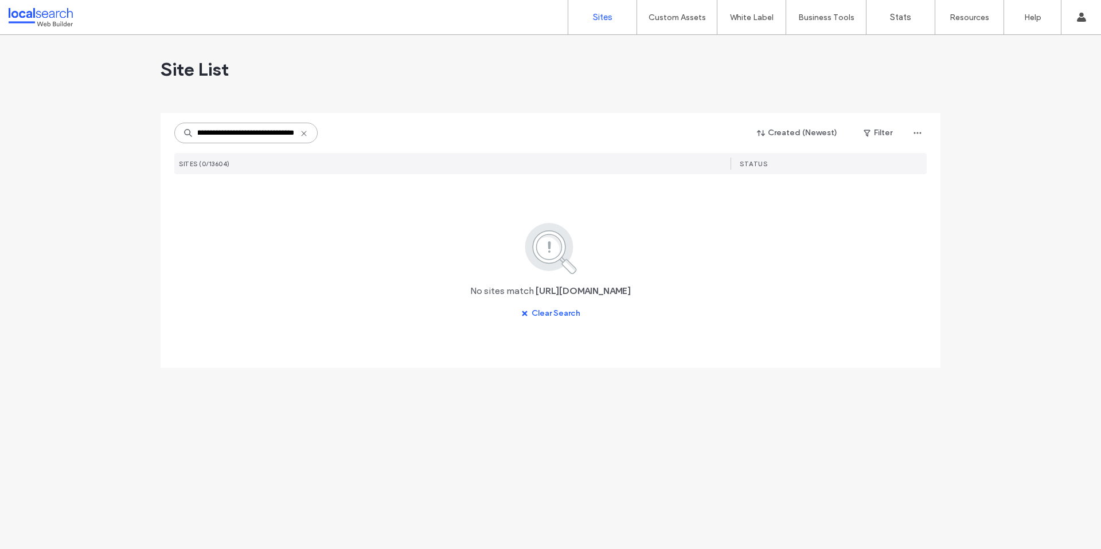
click at [311, 131] on input "**********" at bounding box center [245, 133] width 143 height 21
click at [316, 135] on input "**********" at bounding box center [245, 133] width 143 height 21
type input "**********"
click at [304, 135] on icon at bounding box center [303, 133] width 9 height 9
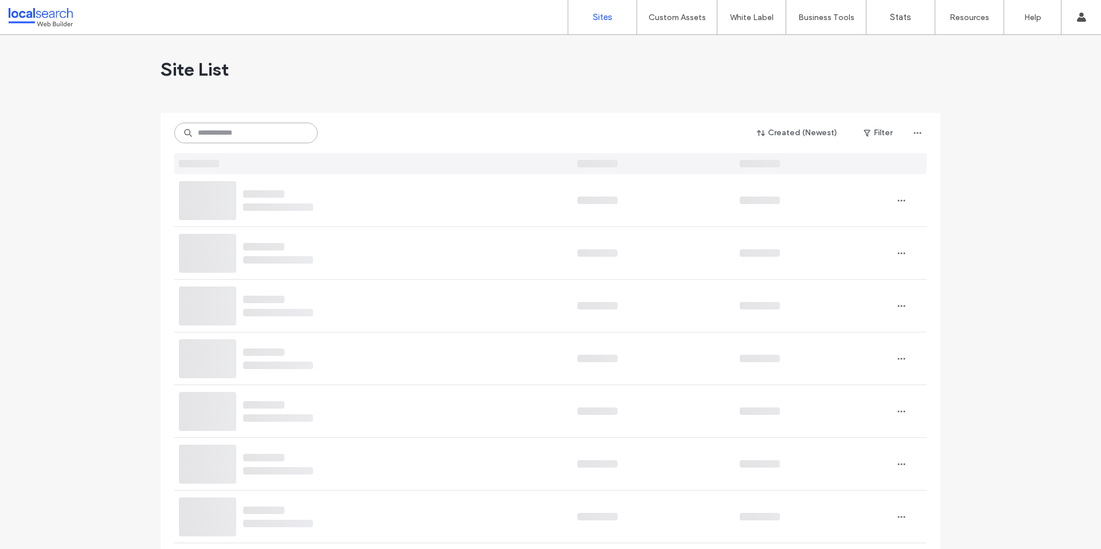
scroll to position [0, 0]
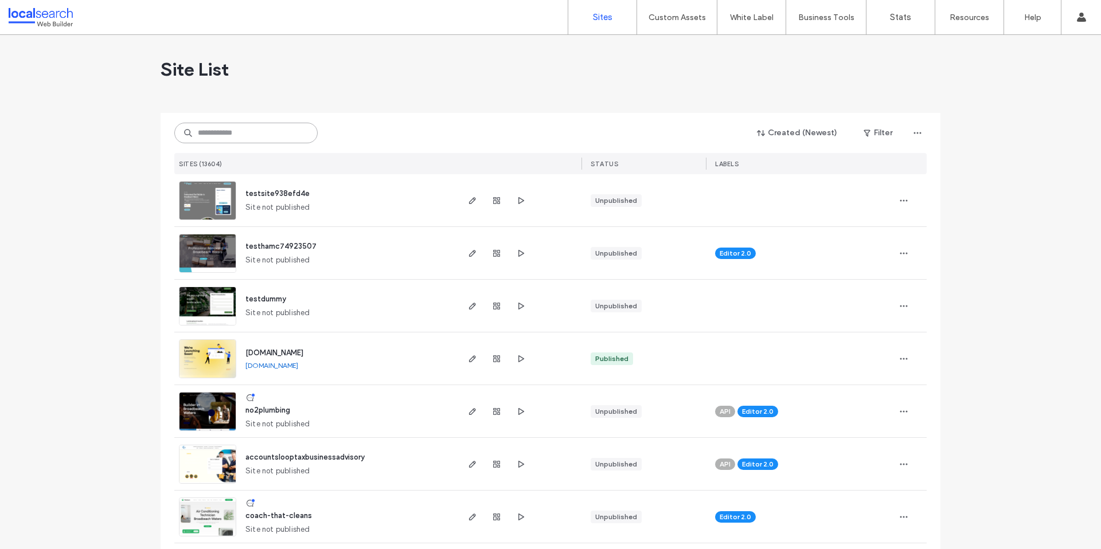
paste input "**********"
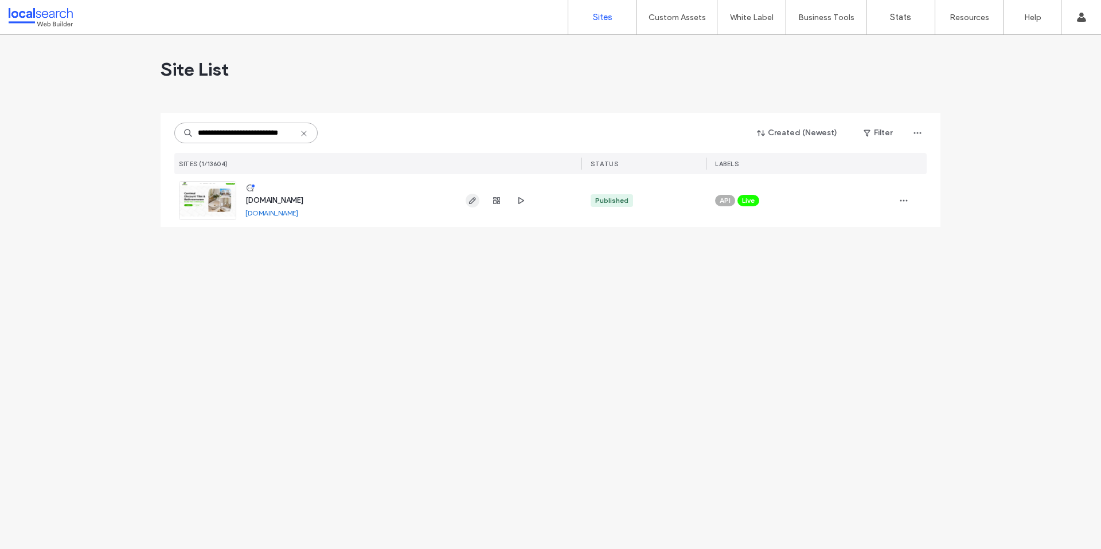
type input "**********"
click at [474, 201] on icon "button" at bounding box center [472, 200] width 9 height 9
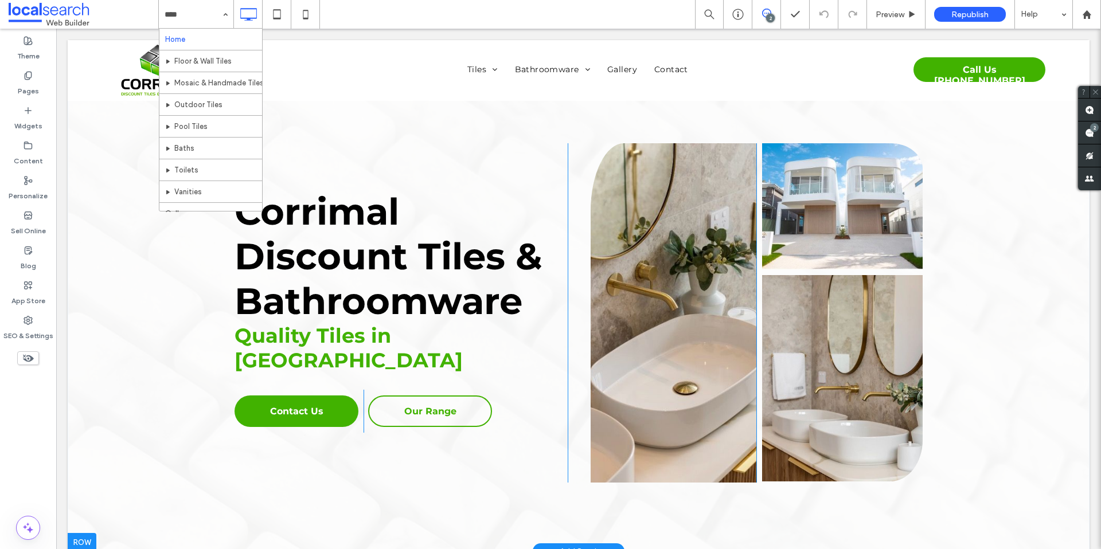
scroll to position [20, 0]
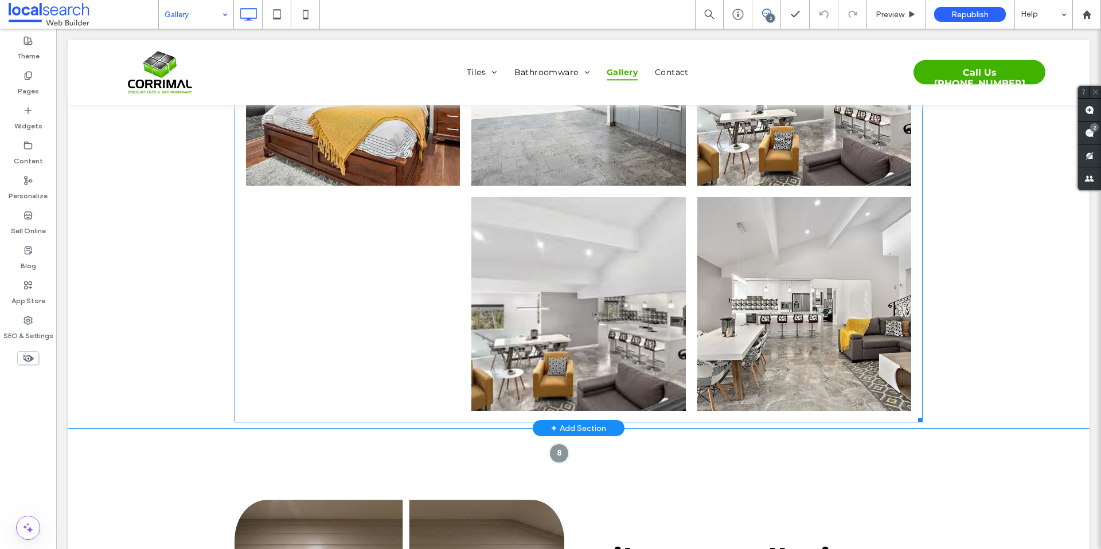
scroll to position [2082, 0]
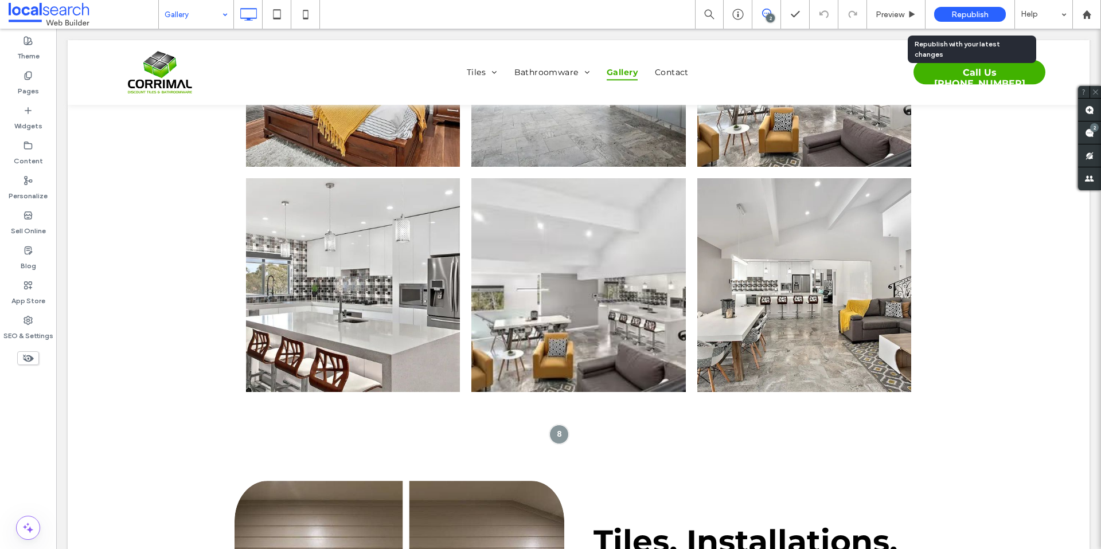
click at [975, 11] on span "Republish" at bounding box center [969, 15] width 37 height 10
